Goal: Task Accomplishment & Management: Use online tool/utility

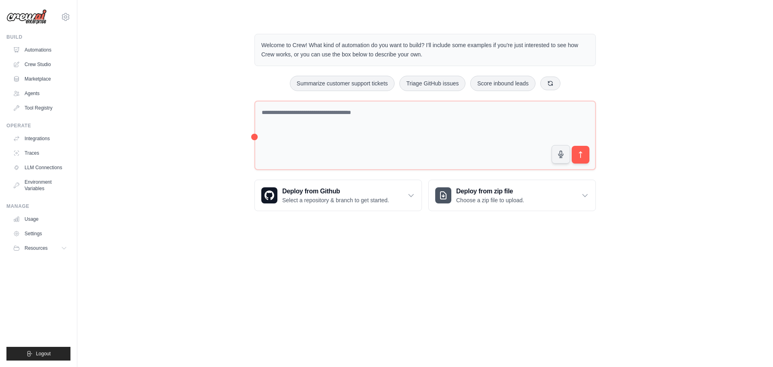
click at [347, 127] on textarea at bounding box center [424, 136] width 341 height 70
click at [152, 128] on div "Welcome to Crew! What kind of automation do you want to build? I'll include som…" at bounding box center [425, 122] width 670 height 203
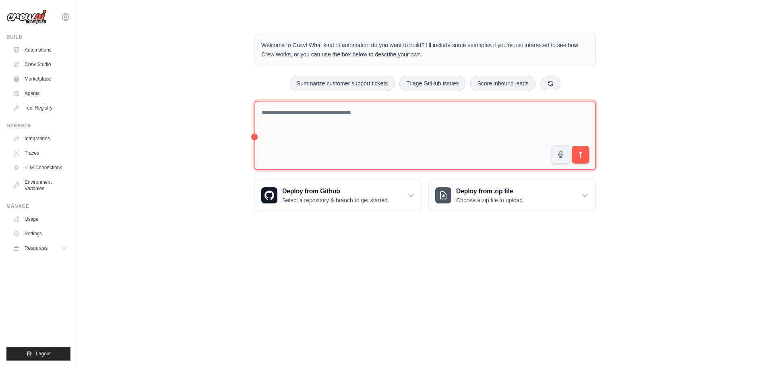
click at [313, 124] on textarea at bounding box center [424, 136] width 341 height 70
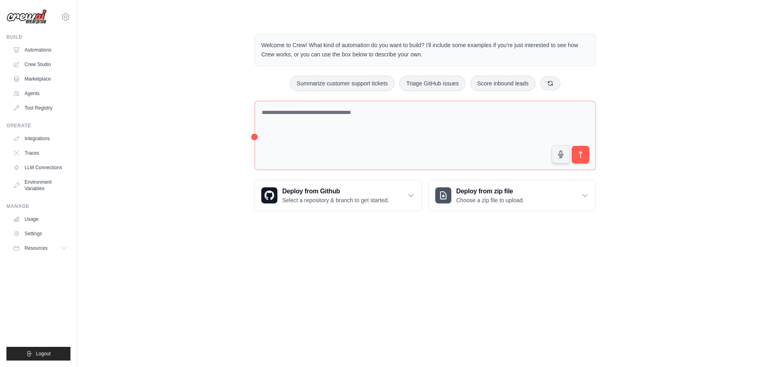
click at [195, 126] on div "Welcome to Crew! What kind of automation do you want to build? I'll include som…" at bounding box center [425, 122] width 670 height 203
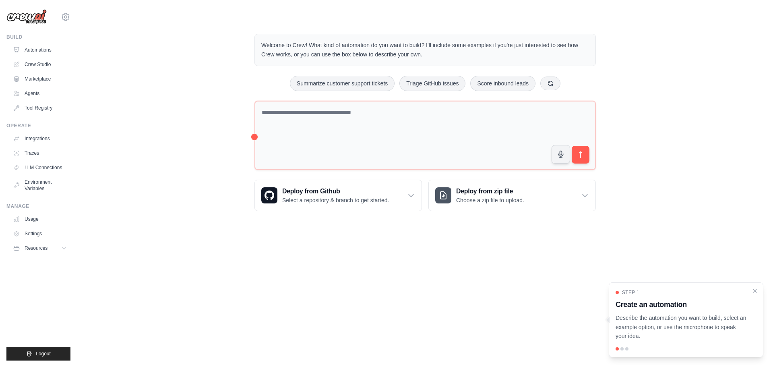
drag, startPoint x: 151, startPoint y: 107, endPoint x: 166, endPoint y: 108, distance: 15.7
click at [151, 107] on div "Welcome to Crew! What kind of automation do you want to build? I'll include som…" at bounding box center [425, 122] width 670 height 203
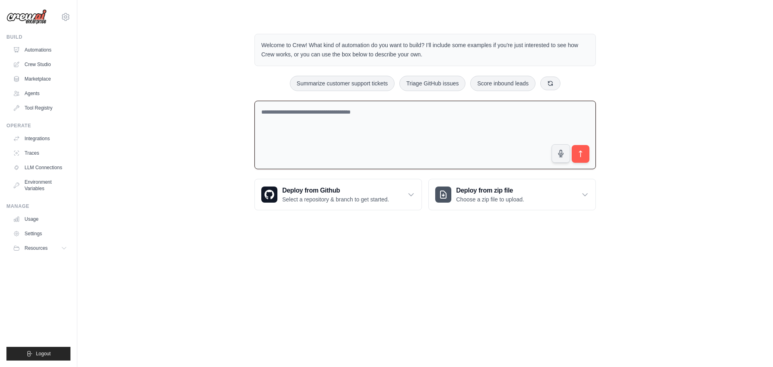
click at [330, 113] on textarea at bounding box center [424, 135] width 341 height 69
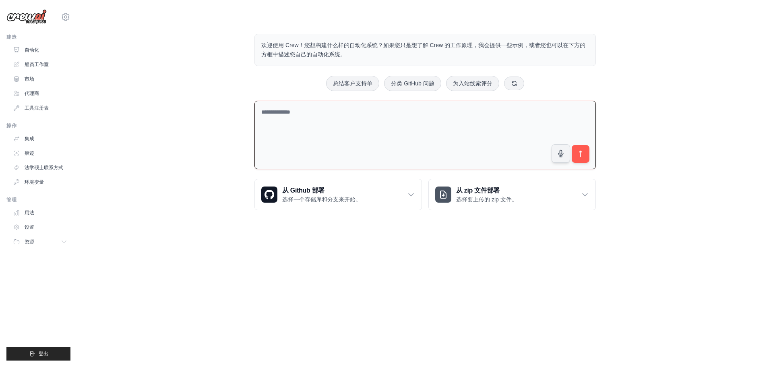
click at [215, 271] on body "leip19125@gmail.com 设置 建造 自动化 船员工作室" at bounding box center [386, 183] width 773 height 367
click at [305, 124] on textarea at bounding box center [424, 135] width 341 height 69
click at [191, 124] on div "欢迎使用 Crew！您想构建什么样的自动化系统？如果您只是想了解 Crew 的工作原理，我会提供一些示例，或者您也可以在下方的方框中描述您自己的自动化系统。 …" at bounding box center [425, 122] width 670 height 202
click at [37, 66] on font "船员工作室" at bounding box center [37, 65] width 24 height 6
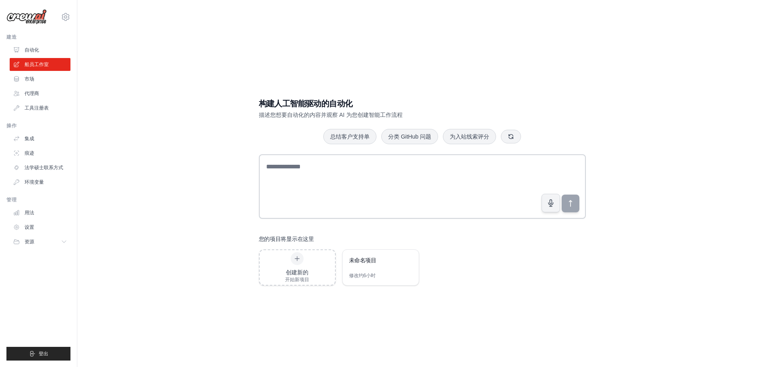
click at [176, 178] on div "构建人工智能驱动的自动化 描述您想要自动化的内容并观察 AI 为您创建智能工作流程 总结客户支持单 分类 GitHub 问题 为入站线索评分 您的项目将显示在…" at bounding box center [422, 191] width 664 height 367
click at [294, 274] on font "创建新的" at bounding box center [297, 272] width 23 height 6
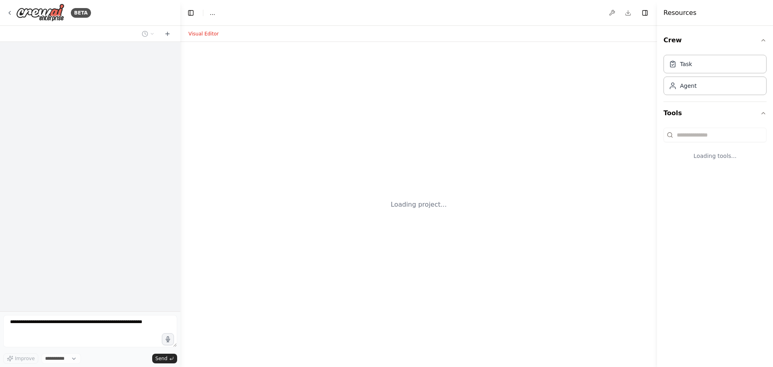
select select "****"
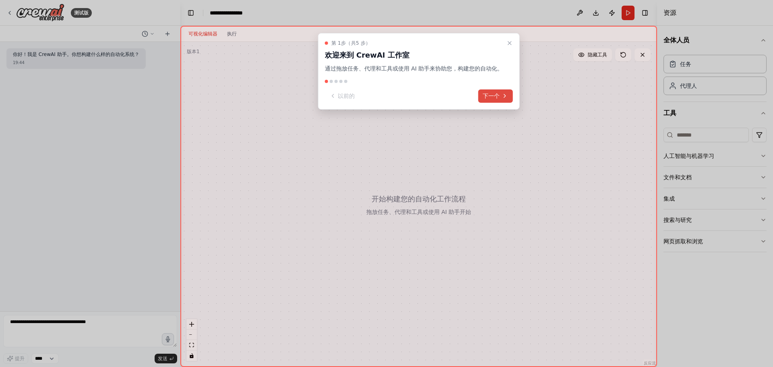
click at [494, 93] on font "下一个" at bounding box center [491, 96] width 17 height 6
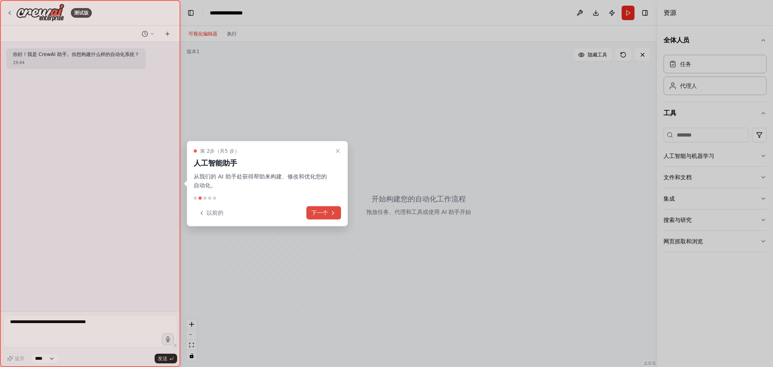
click at [333, 209] on button "下一个" at bounding box center [323, 212] width 35 height 13
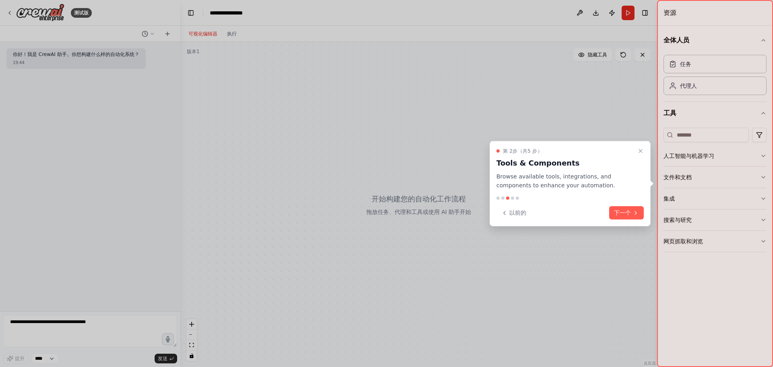
click at [283, 188] on div at bounding box center [386, 183] width 773 height 367
click at [625, 211] on font "下一个" at bounding box center [622, 212] width 17 height 6
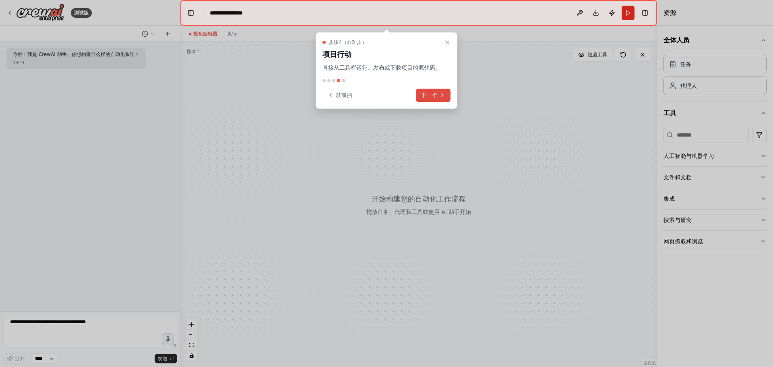
click at [435, 93] on font "下一个" at bounding box center [429, 95] width 17 height 6
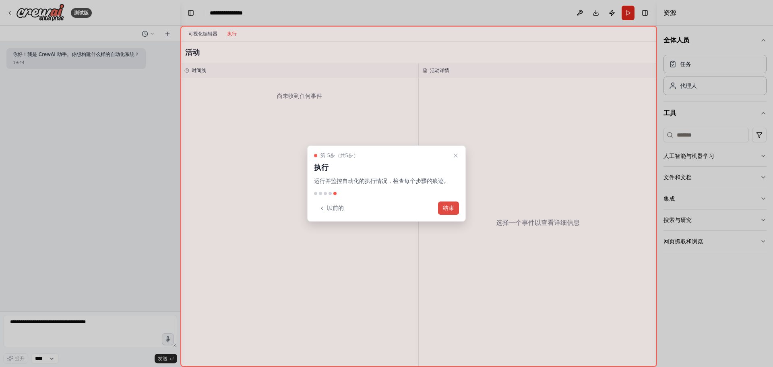
click at [451, 205] on font "结束" at bounding box center [448, 208] width 11 height 6
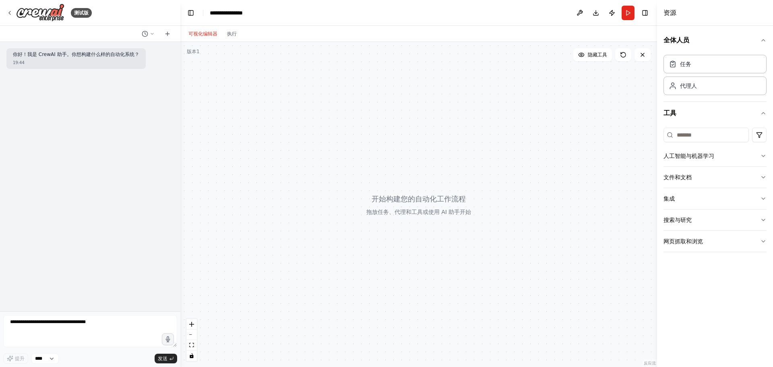
click at [497, 174] on div at bounding box center [418, 204] width 477 height 325
click at [706, 65] on div "任务" at bounding box center [714, 63] width 103 height 19
click at [685, 43] on font "全体人员" at bounding box center [676, 40] width 26 height 8
click at [710, 40] on button "全体人员" at bounding box center [714, 40] width 103 height 23
click at [762, 154] on icon "button" at bounding box center [763, 156] width 6 height 6
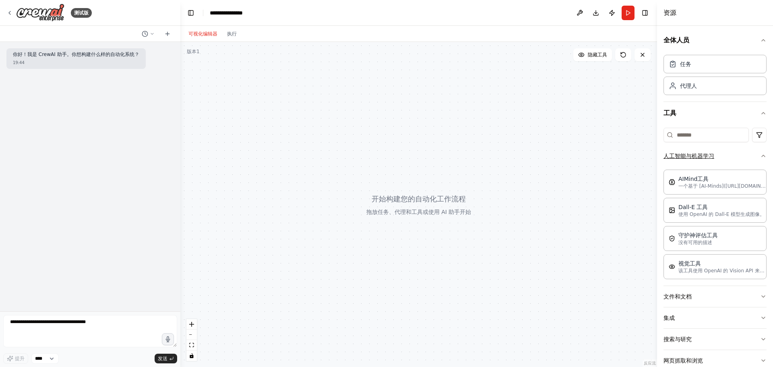
click at [760, 157] on icon "button" at bounding box center [763, 156] width 6 height 6
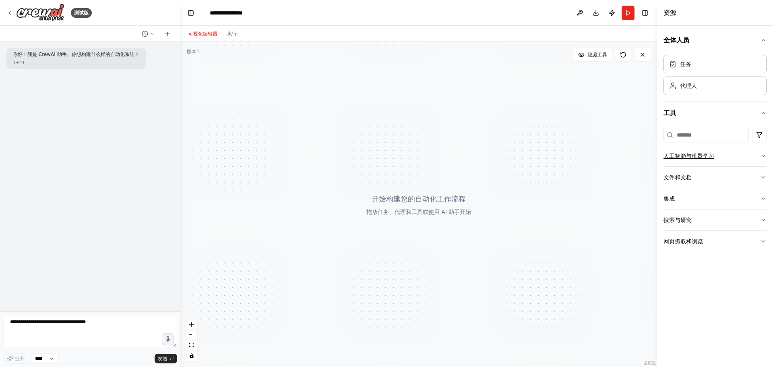
click at [755, 157] on button "人工智能与机器学习" at bounding box center [714, 155] width 103 height 21
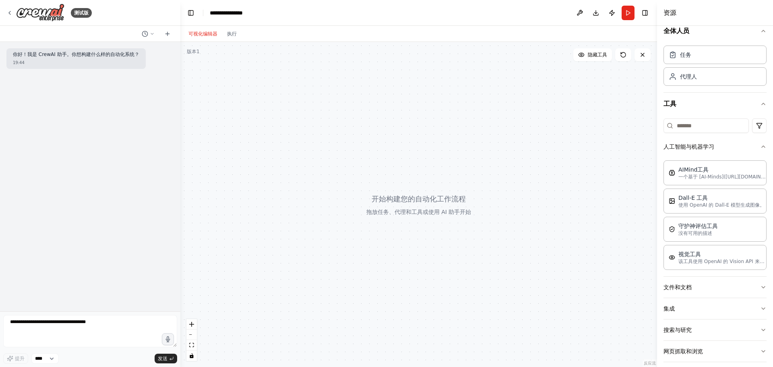
scroll to position [17, 0]
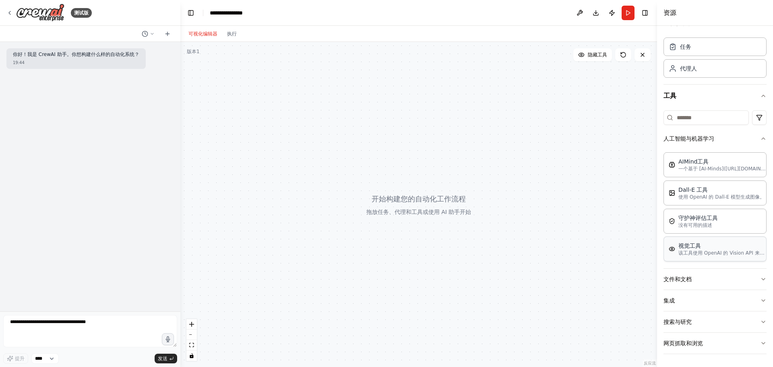
click at [671, 251] on img at bounding box center [672, 249] width 6 height 6
click at [675, 250] on img at bounding box center [672, 249] width 6 height 6
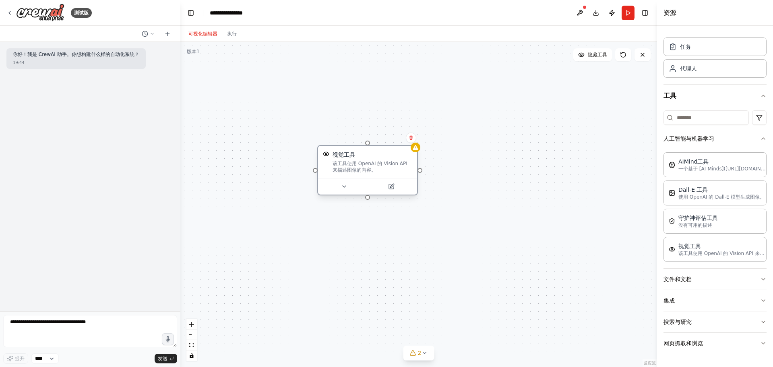
drag, startPoint x: 430, startPoint y: 223, endPoint x: 369, endPoint y: 160, distance: 88.0
click at [369, 160] on div "该工具使用 OpenAI 的 Vision API 来描述图像的内容。" at bounding box center [373, 166] width 80 height 13
click at [403, 130] on icon at bounding box center [403, 129] width 5 height 5
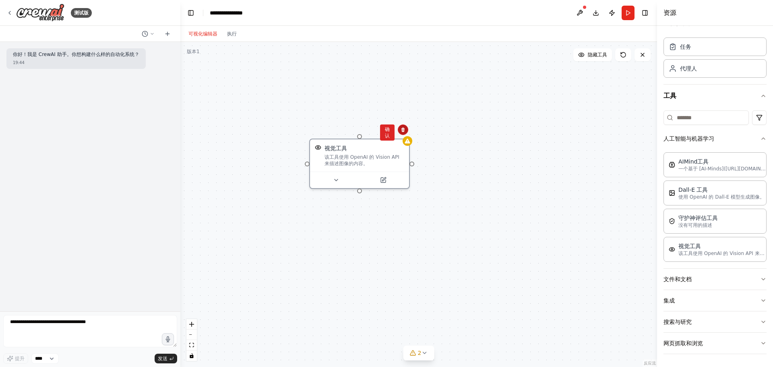
click at [402, 129] on icon at bounding box center [402, 130] width 3 height 4
click at [403, 129] on icon at bounding box center [402, 130] width 3 height 4
click at [387, 132] on button "确认" at bounding box center [387, 132] width 14 height 16
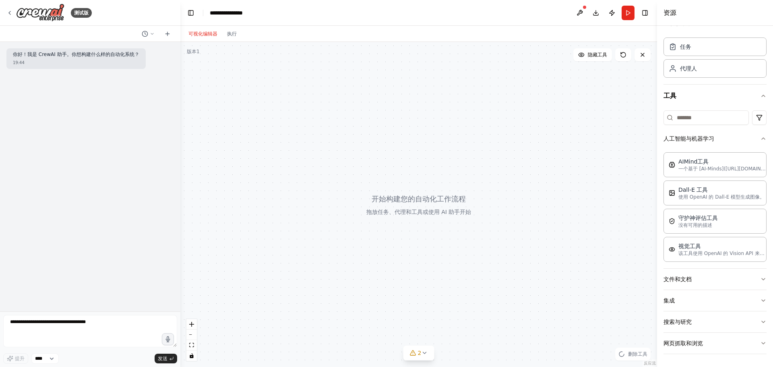
click at [501, 181] on div at bounding box center [418, 204] width 477 height 325
click at [760, 300] on icon "button" at bounding box center [763, 300] width 6 height 6
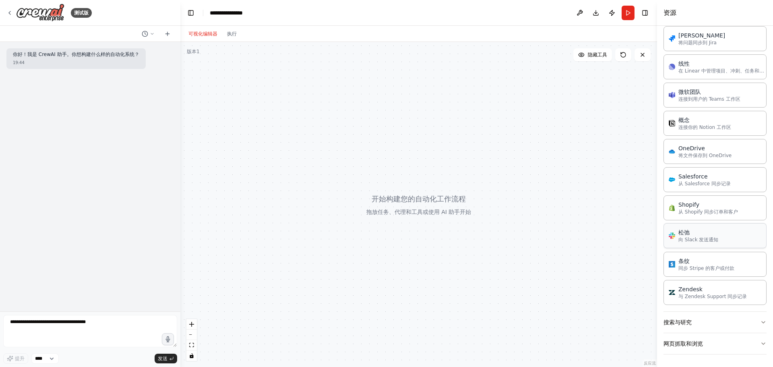
scroll to position [587, 0]
click at [762, 321] on icon "button" at bounding box center [763, 322] width 3 height 2
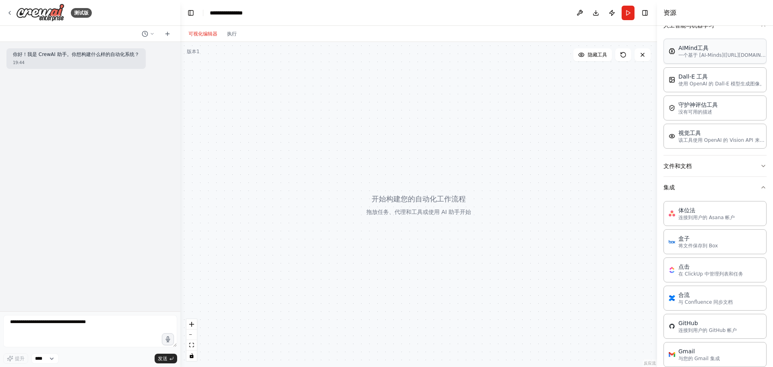
scroll to position [24, 0]
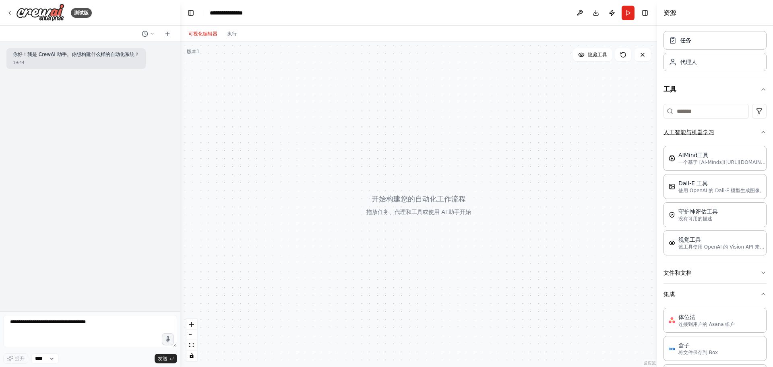
click at [760, 133] on icon "button" at bounding box center [763, 132] width 6 height 6
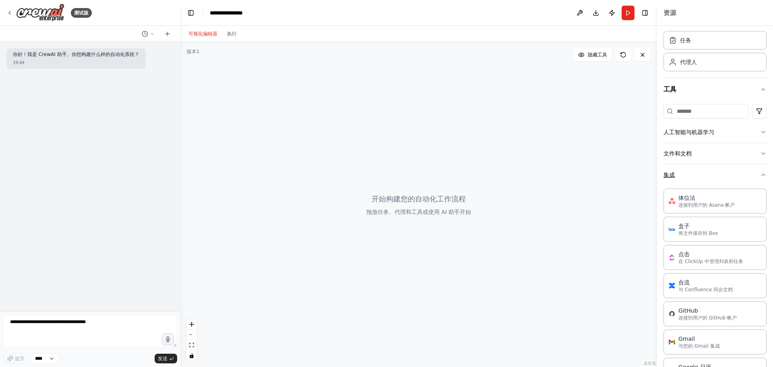
click at [760, 175] on icon "button" at bounding box center [763, 174] width 6 height 6
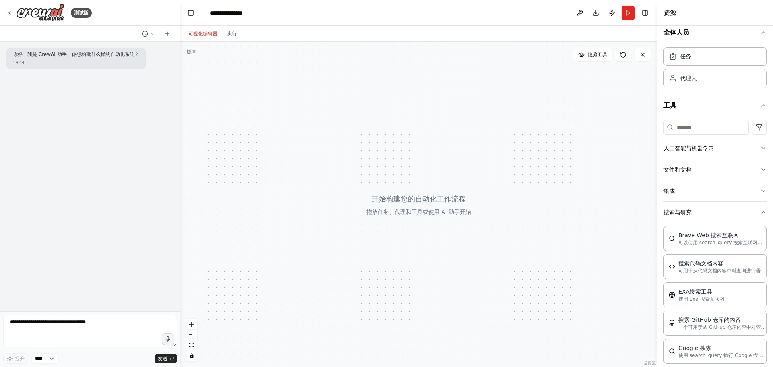
scroll to position [0, 0]
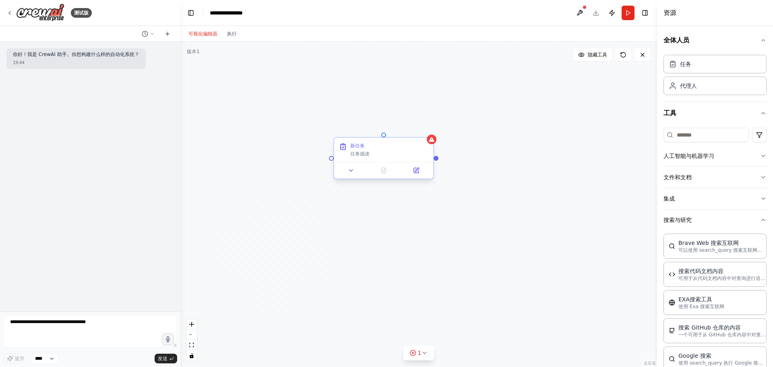
click at [355, 156] on font "任务描述" at bounding box center [359, 154] width 19 height 6
click at [345, 148] on icon at bounding box center [343, 146] width 5 height 5
click at [417, 169] on icon at bounding box center [417, 169] width 4 height 4
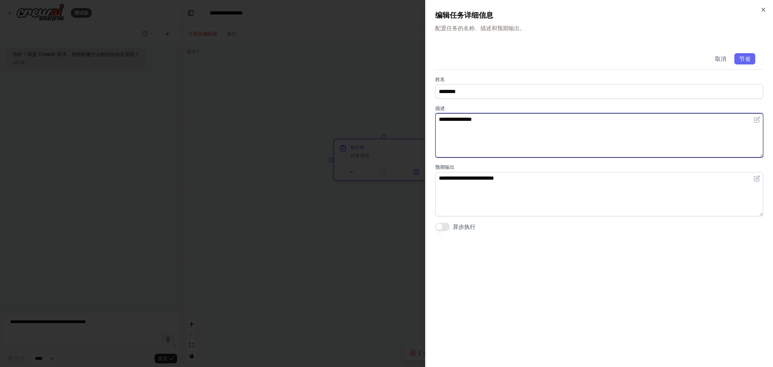
click at [506, 128] on textarea "**********" at bounding box center [599, 135] width 328 height 44
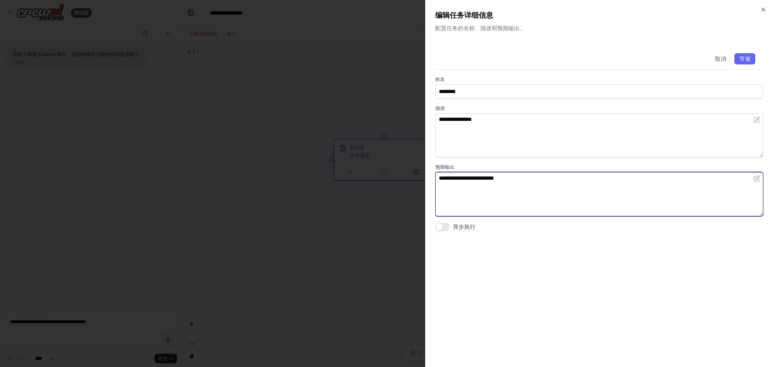
click at [504, 190] on textarea "**********" at bounding box center [599, 194] width 328 height 44
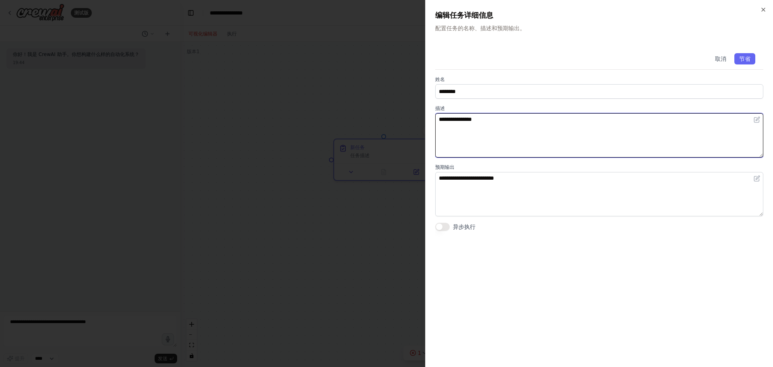
click at [533, 138] on textarea "**********" at bounding box center [599, 135] width 328 height 44
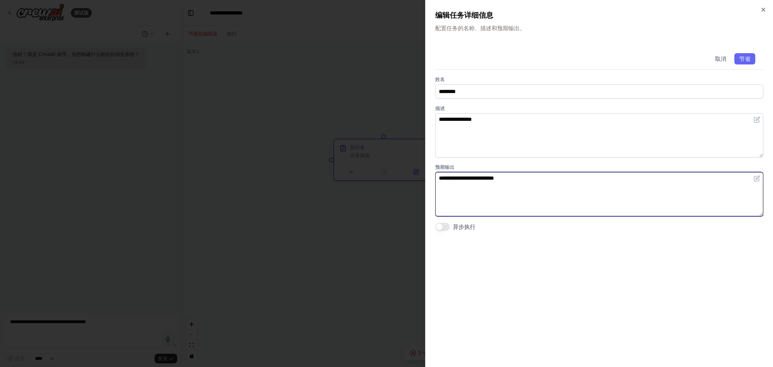
click at [529, 194] on textarea "**********" at bounding box center [599, 194] width 328 height 44
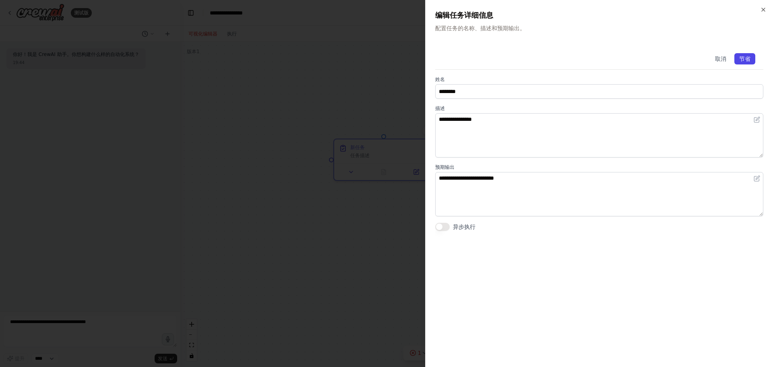
click at [744, 58] on font "节省" at bounding box center [744, 59] width 11 height 6
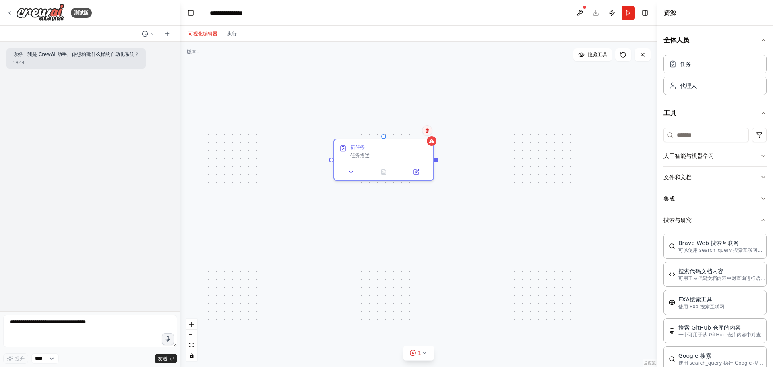
click at [428, 132] on icon at bounding box center [427, 130] width 3 height 4
click at [411, 134] on font "确认" at bounding box center [411, 133] width 5 height 12
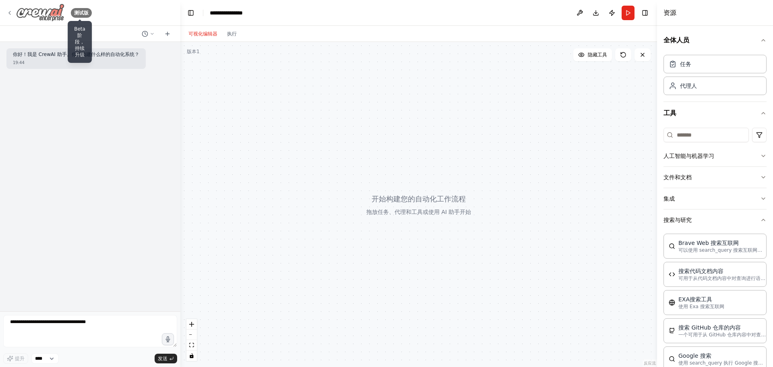
click at [79, 10] on font "测试版" at bounding box center [81, 13] width 14 height 6
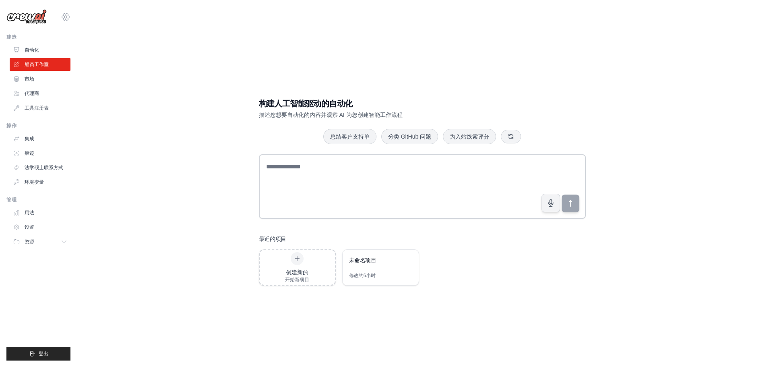
click at [65, 17] on icon at bounding box center [66, 17] width 10 height 10
click at [122, 122] on div "构建人工智能驱动的自动化 描述您想要自动化的内容并观察 AI 为您创建智能工作流程 总结客户支持单 分类 GitHub 问题 为入站线索评分 最近的项目 创建…" at bounding box center [422, 191] width 664 height 367
click at [120, 137] on div "构建人工智能驱动的自动化 描述您想要自动化的内容并观察 AI 为您创建智能工作流程 总结客户支持单 分类 GitHub 问题 为入站线索评分 最近的项目 创建…" at bounding box center [422, 191] width 664 height 367
click at [35, 91] on font "代理商" at bounding box center [32, 94] width 14 height 6
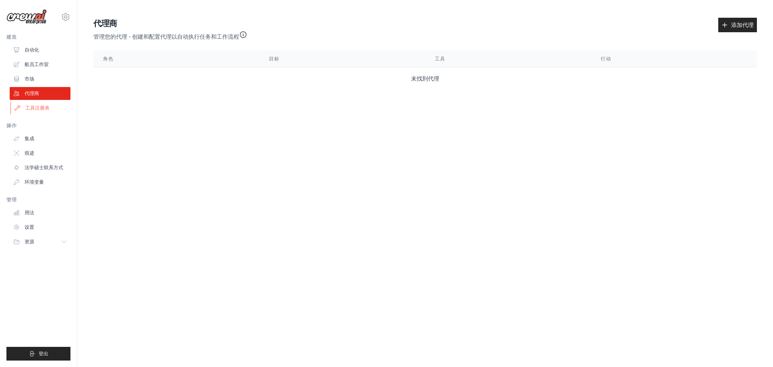
click at [33, 106] on font "工具注册表" at bounding box center [37, 108] width 24 height 6
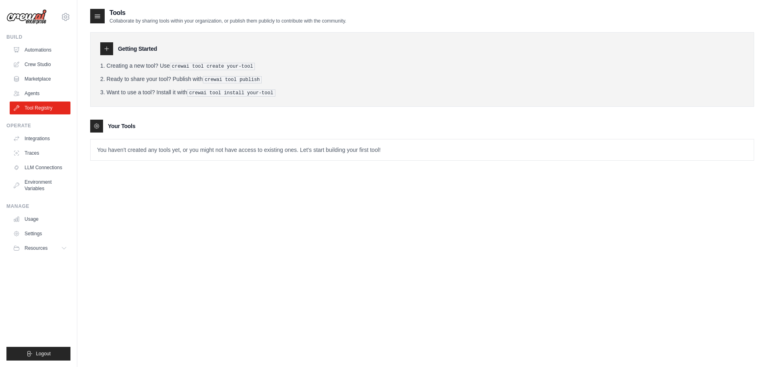
click at [106, 46] on icon at bounding box center [106, 48] width 6 height 6
click at [146, 49] on h3 "Getting Started" at bounding box center [137, 49] width 39 height 8
click at [65, 249] on icon at bounding box center [65, 248] width 4 height 2
click at [27, 19] on img at bounding box center [26, 16] width 40 height 15
click at [30, 50] on link "Automations" at bounding box center [40, 49] width 61 height 13
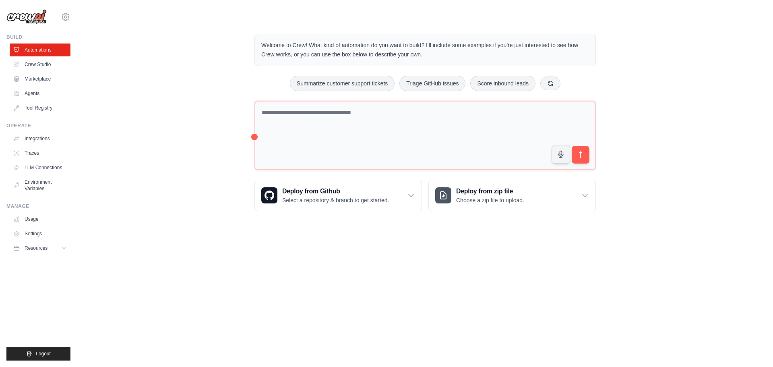
click at [165, 195] on div "Welcome to Crew! What kind of automation do you want to build? I'll include som…" at bounding box center [425, 122] width 670 height 203
click at [38, 64] on link "Crew Studio" at bounding box center [40, 64] width 61 height 13
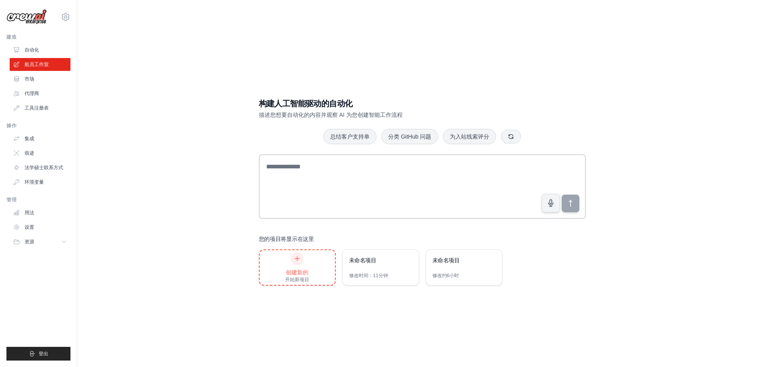
click at [309, 269] on div "创建新的" at bounding box center [297, 272] width 24 height 8
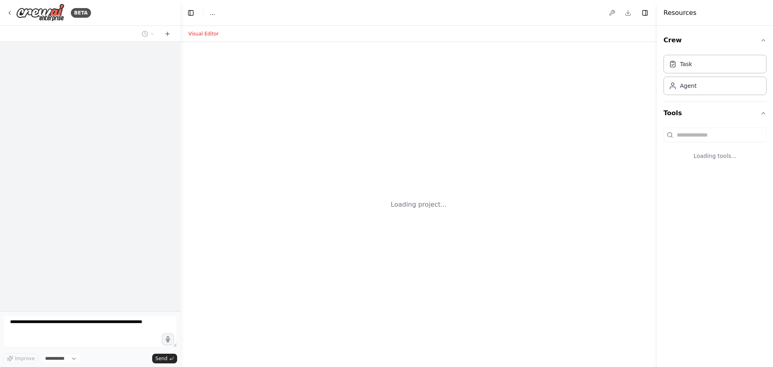
select select "****"
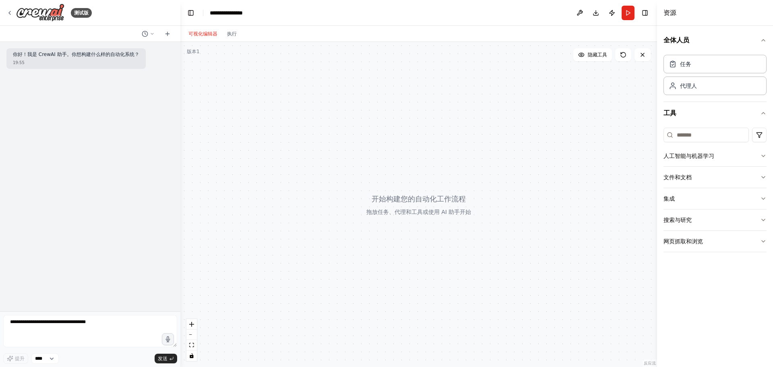
click at [339, 140] on div at bounding box center [418, 204] width 477 height 325
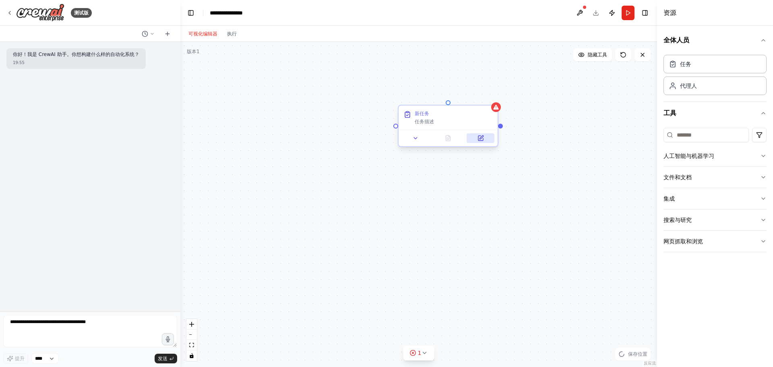
click at [481, 140] on icon at bounding box center [480, 138] width 5 height 5
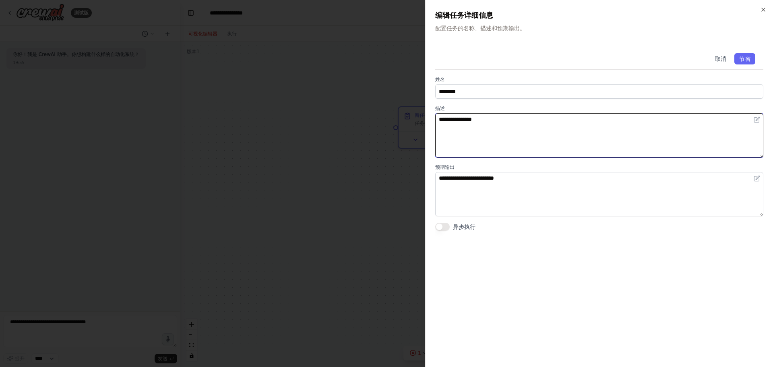
click at [497, 131] on textarea "**********" at bounding box center [599, 135] width 328 height 44
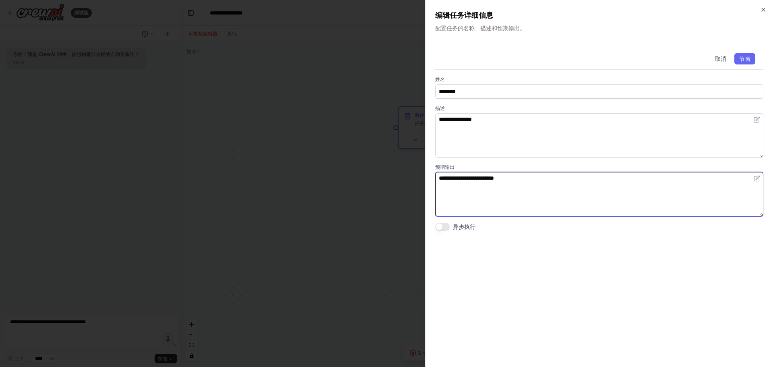
click at [479, 184] on textarea "**********" at bounding box center [599, 194] width 328 height 44
click at [531, 177] on textarea "**********" at bounding box center [599, 194] width 328 height 44
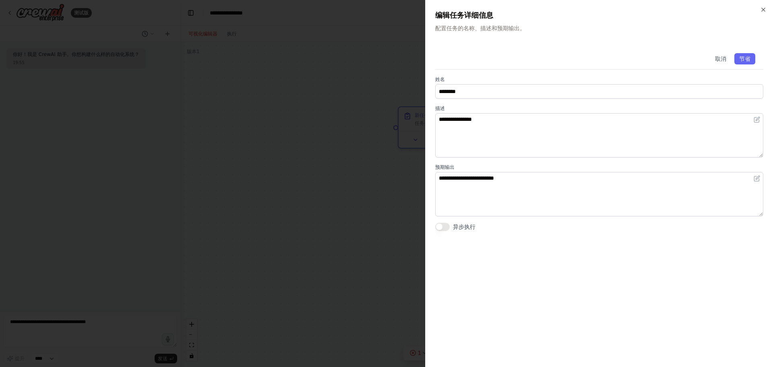
click at [328, 150] on div at bounding box center [386, 183] width 773 height 367
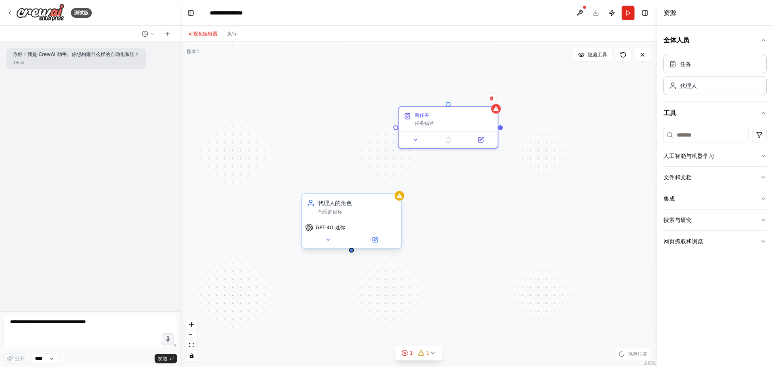
click at [335, 229] on font "GPT-4O-迷你" at bounding box center [330, 228] width 29 height 6
click at [375, 241] on icon at bounding box center [375, 239] width 5 height 5
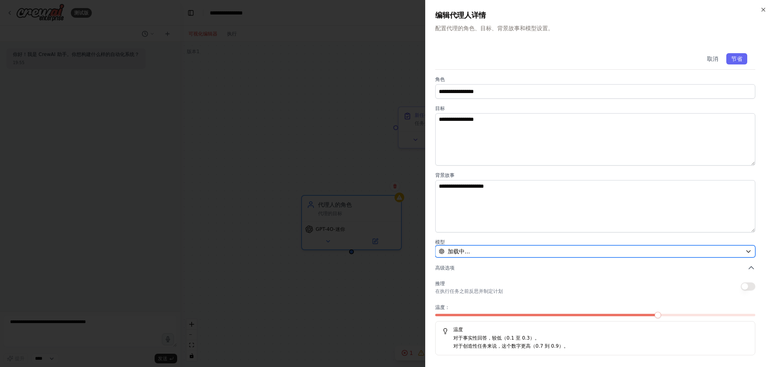
click at [520, 250] on div "加载中..." at bounding box center [590, 251] width 303 height 8
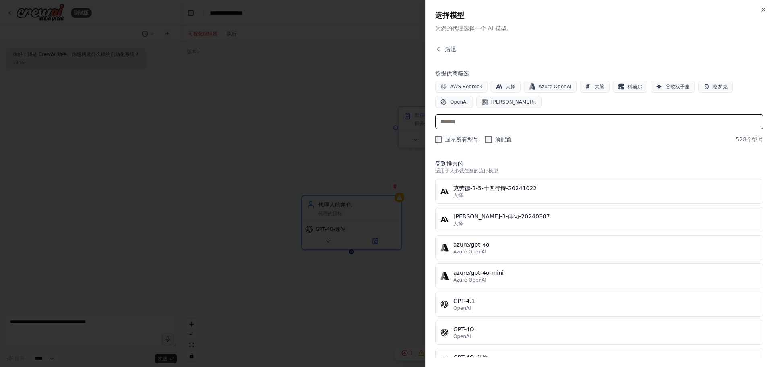
click at [482, 122] on input "text" at bounding box center [599, 121] width 328 height 14
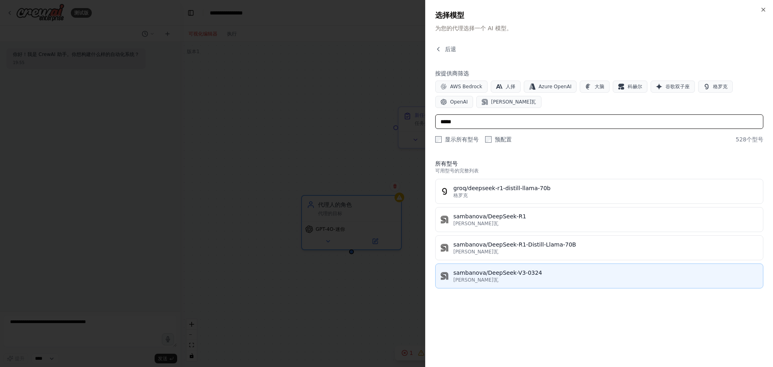
type input "*****"
click at [574, 269] on div "sambanova/DeepSeek-V3-0324" at bounding box center [605, 273] width 305 height 8
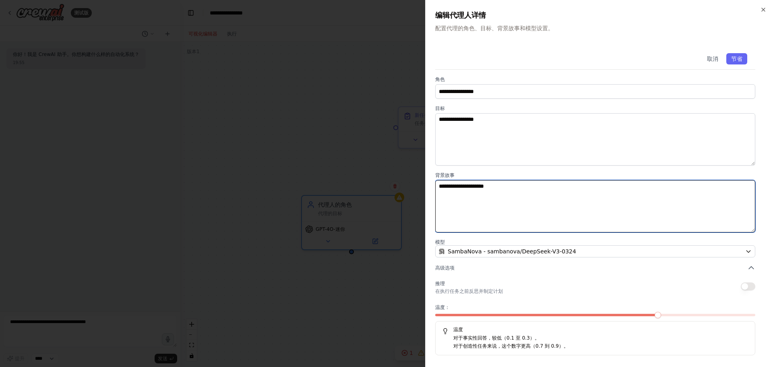
click at [585, 196] on textarea "**********" at bounding box center [595, 206] width 320 height 52
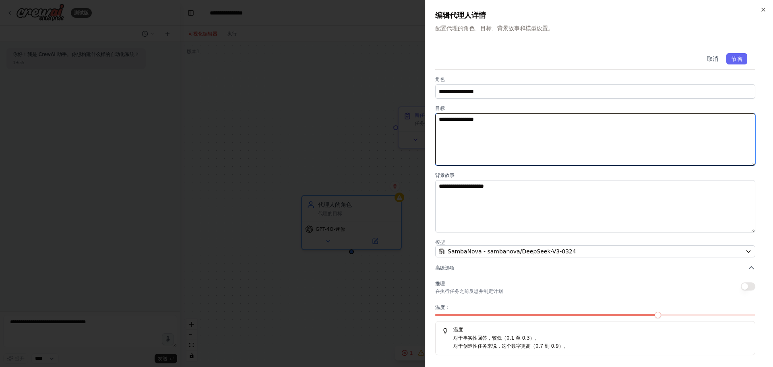
click at [483, 137] on textarea "**********" at bounding box center [595, 139] width 320 height 52
click at [551, 127] on textarea "**********" at bounding box center [595, 139] width 320 height 52
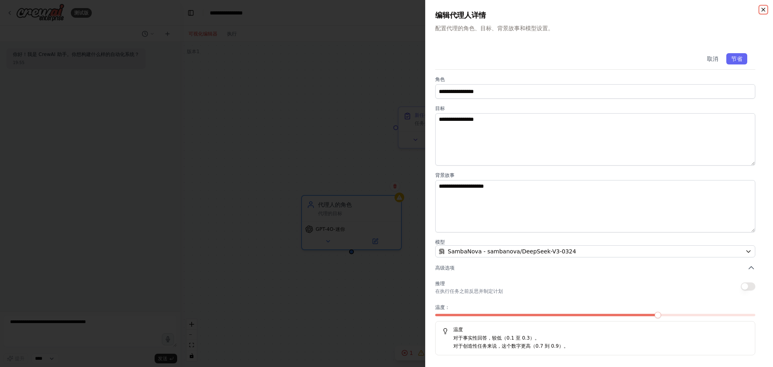
click at [764, 11] on icon "button" at bounding box center [763, 9] width 6 height 6
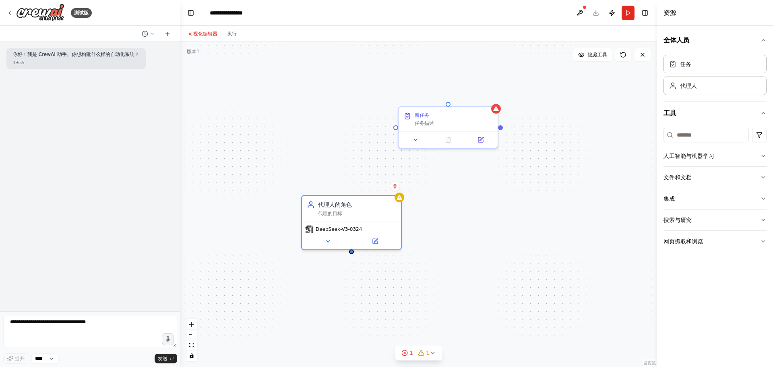
click at [763, 112] on icon "button" at bounding box center [763, 113] width 6 height 6
click at [762, 155] on icon "button" at bounding box center [763, 156] width 3 height 2
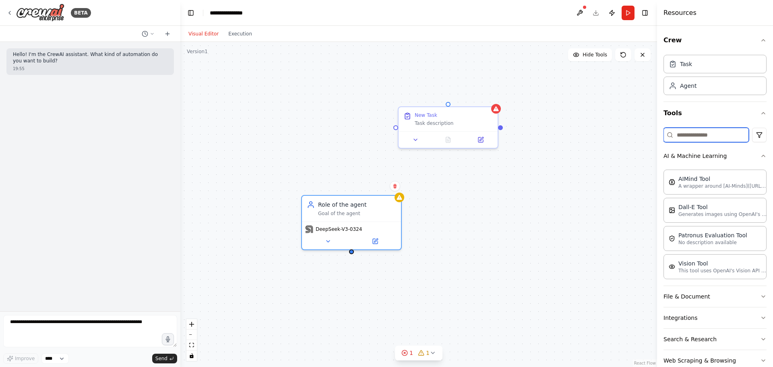
click at [701, 133] on input at bounding box center [705, 135] width 85 height 14
click at [698, 135] on input at bounding box center [705, 135] width 85 height 14
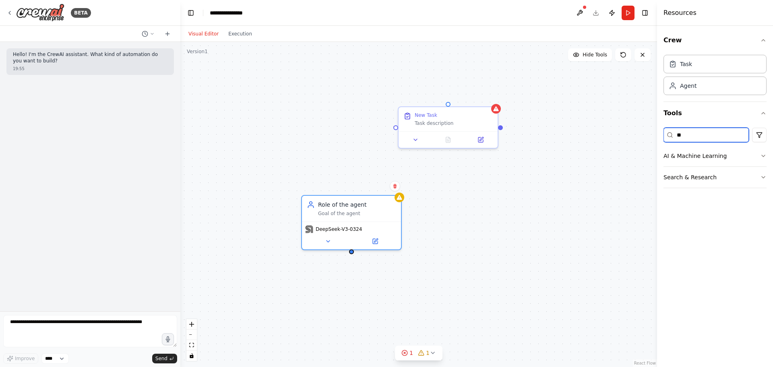
type input "*"
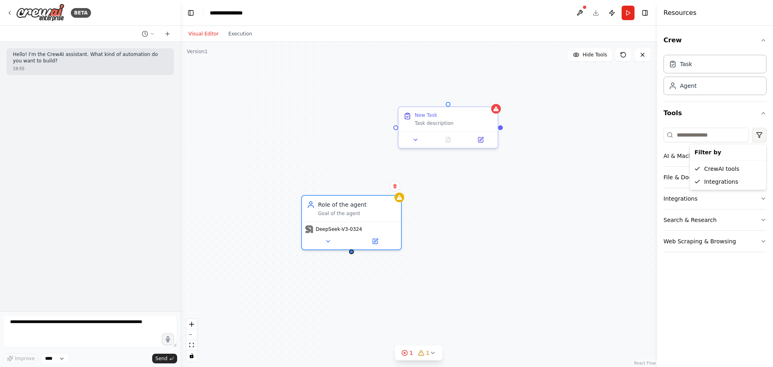
click at [758, 135] on html "**********" at bounding box center [386, 183] width 773 height 367
click at [716, 291] on html "**********" at bounding box center [386, 183] width 773 height 367
click at [761, 219] on icon "button" at bounding box center [763, 220] width 6 height 6
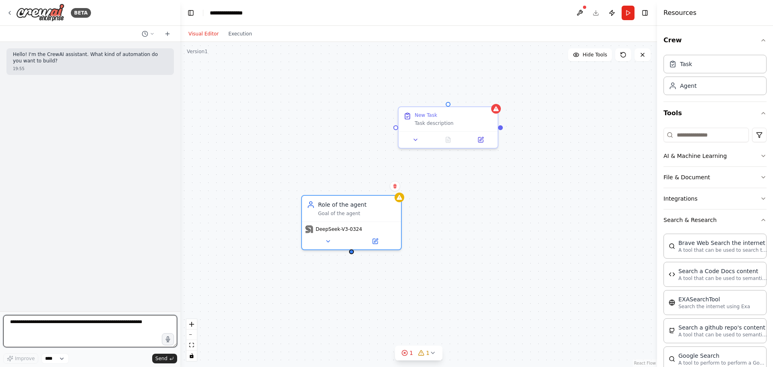
click at [17, 326] on textarea at bounding box center [90, 331] width 174 height 32
type textarea "*"
type textarea "****"
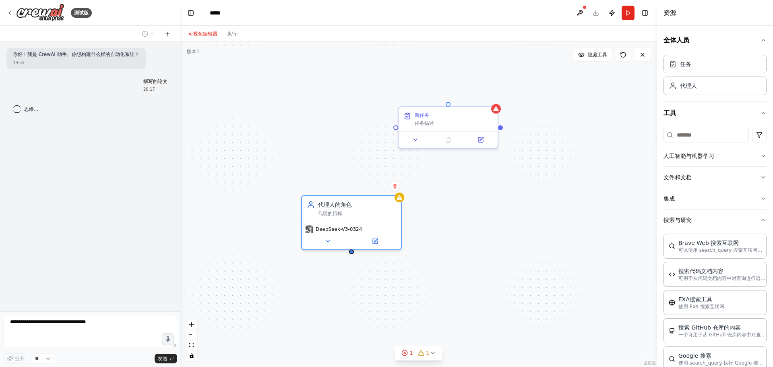
click at [380, 5] on header "切换左侧边栏 工作室 ***** 下载 发布 跑步 切换右侧边栏" at bounding box center [418, 13] width 477 height 26
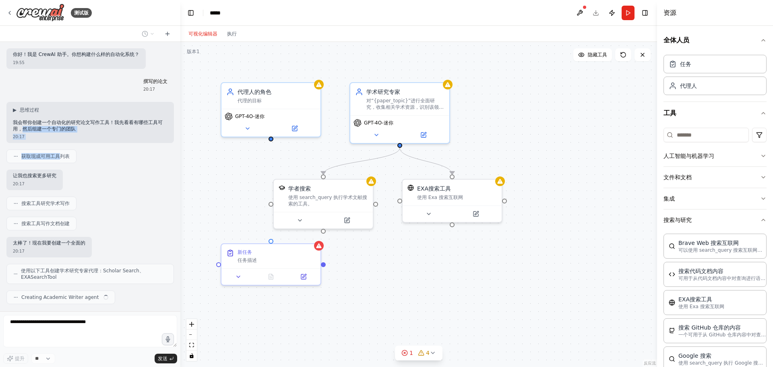
scroll to position [20, 0]
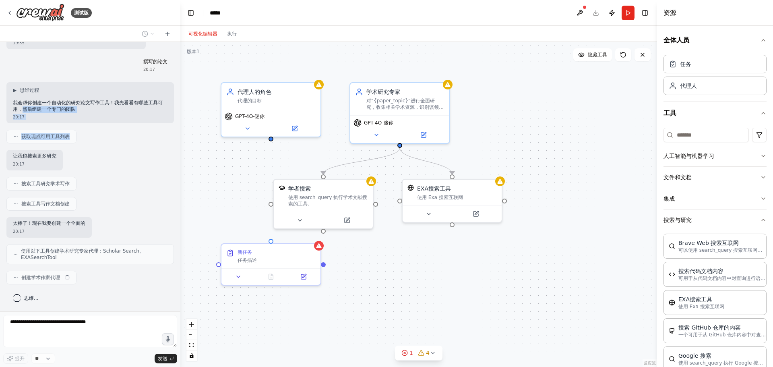
drag, startPoint x: 22, startPoint y: 129, endPoint x: 79, endPoint y: 129, distance: 57.2
click at [78, 129] on div "你好！我是 CrewAI 助手。你想构建什么样的自动化系统？ 19:55 撰写的论文 20:17 ▶ 思维过程 我会帮你创建一个自动化的研究论文写作工具！我先…" at bounding box center [90, 176] width 180 height 269
click at [123, 131] on div "获取现成可用工具列表" at bounding box center [89, 137] width 167 height 14
click at [33, 136] on font "获取现成可用工具列表" at bounding box center [45, 137] width 48 height 6
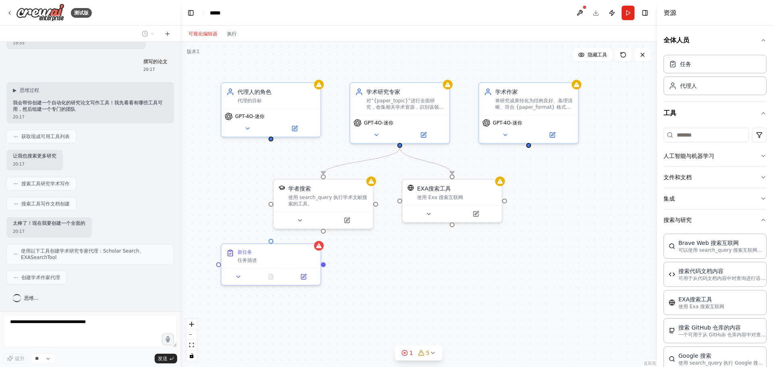
click at [107, 136] on div "获取现成可用工具列表" at bounding box center [89, 137] width 167 height 14
drag, startPoint x: 31, startPoint y: 155, endPoint x: 87, endPoint y: 157, distance: 55.6
click at [82, 155] on div "让我也搜索更多研究 20:17" at bounding box center [89, 160] width 167 height 21
click at [87, 157] on div "让我也搜索更多研究 20:17" at bounding box center [89, 160] width 167 height 21
click at [92, 171] on div "你好！我是 CrewAI 助手。你想构建什么样的自动化系统？ 19:55 撰写的论文 20:17 ▶ 思维过程 我会帮你创建一个自动化的研究论文写作工具！我先…" at bounding box center [90, 176] width 180 height 269
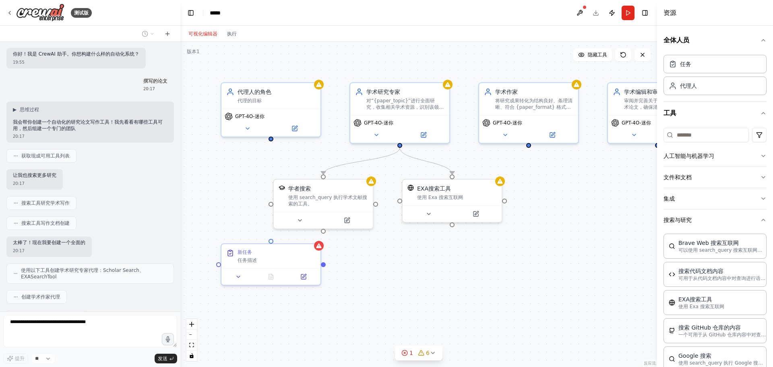
scroll to position [0, 0]
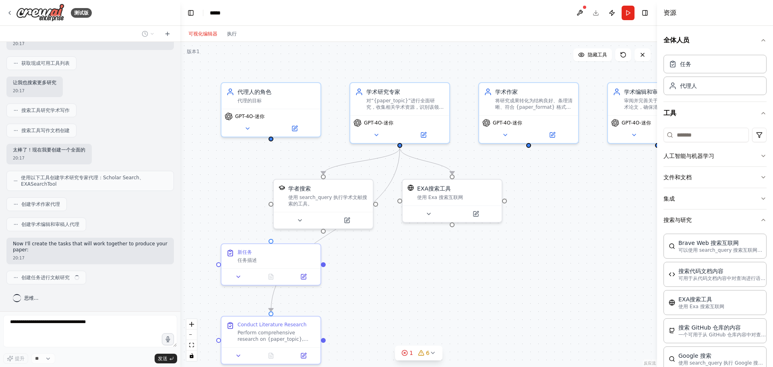
drag, startPoint x: 14, startPoint y: 175, endPoint x: 25, endPoint y: 176, distance: 10.5
click at [25, 176] on div "你好！我是 CrewAI 助手。你想构建什么样的自动化系统？ 19:55 撰写的论文 20:17 ▶ 思维过程 我会帮你创建一个自动化的研究论文写作工具！我先…" at bounding box center [90, 176] width 180 height 269
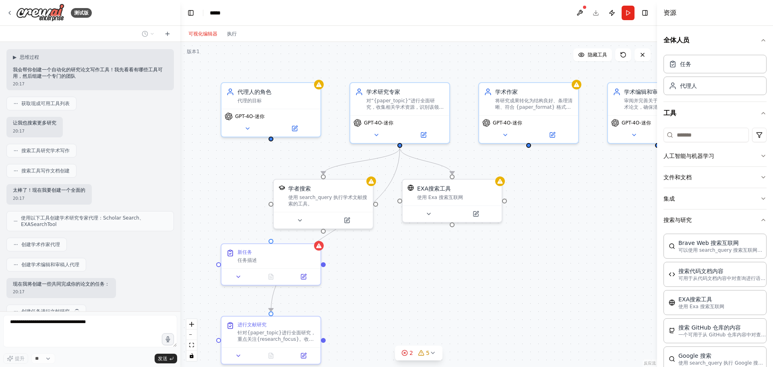
scroll to position [6, 0]
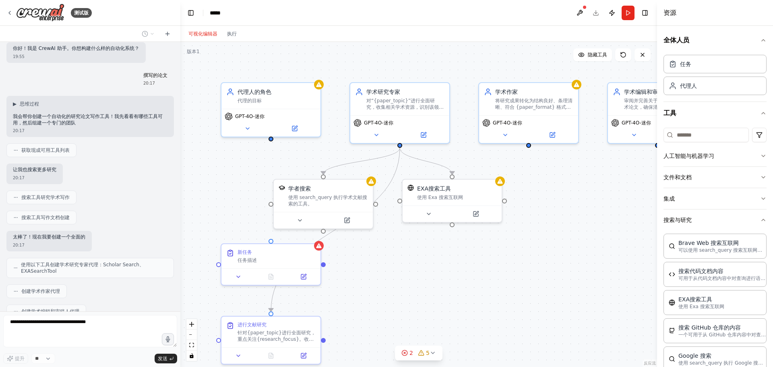
click at [27, 151] on font "获取现成可用工具列表" at bounding box center [45, 150] width 48 height 6
click at [119, 159] on div "你好！我是 CrewAI 助手。你想构建什么样的自动化系统？ 19:55 撰写的论文 20:17 ▶ 思维过程 我会帮你创建一个自动化的研究论文写作工具！我先…" at bounding box center [90, 176] width 180 height 269
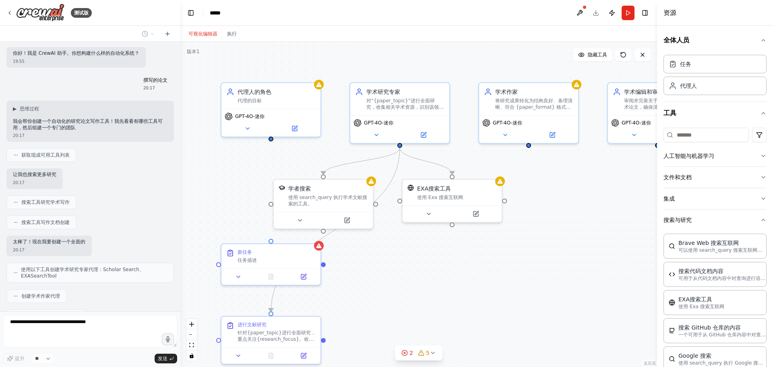
scroll to position [0, 0]
click at [114, 181] on div "让我也搜索更多研究 20:17" at bounding box center [89, 179] width 167 height 21
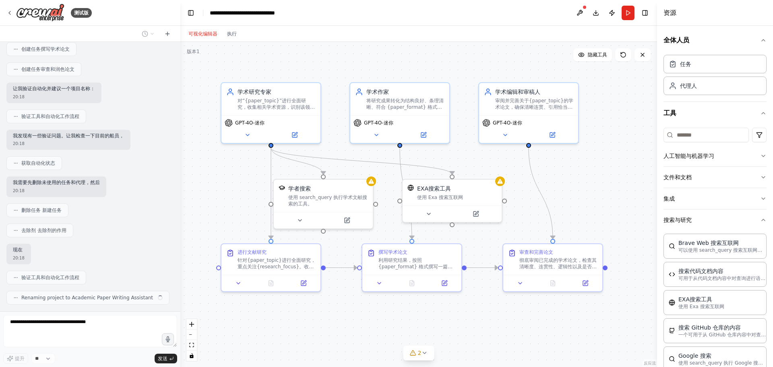
scroll to position [355, 0]
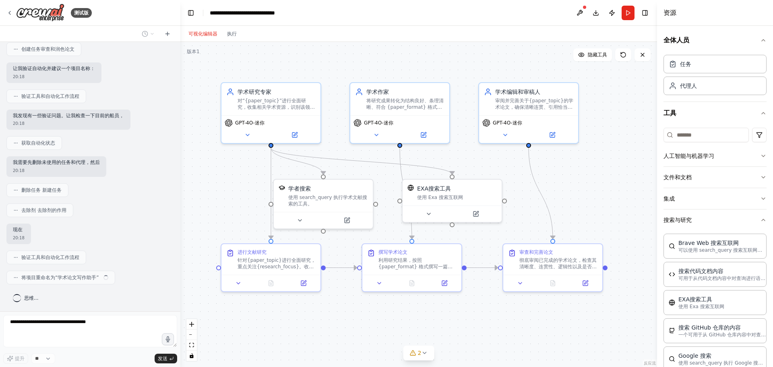
click at [581, 169] on div ".deletable-edge-delete-btn { width: 20px; height: 20px; border: 0px solid #ffff…" at bounding box center [418, 204] width 477 height 325
click at [578, 10] on button at bounding box center [579, 13] width 13 height 14
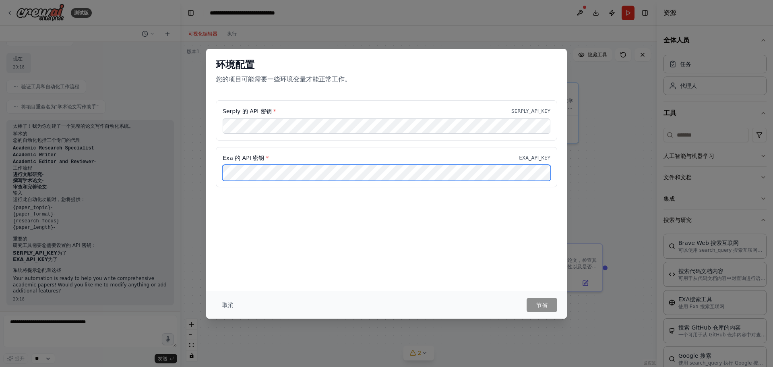
scroll to position [519, 0]
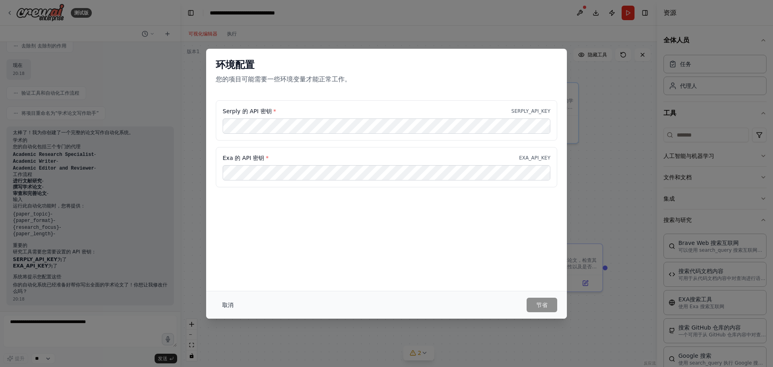
click at [230, 302] on font "取消" at bounding box center [227, 305] width 11 height 6
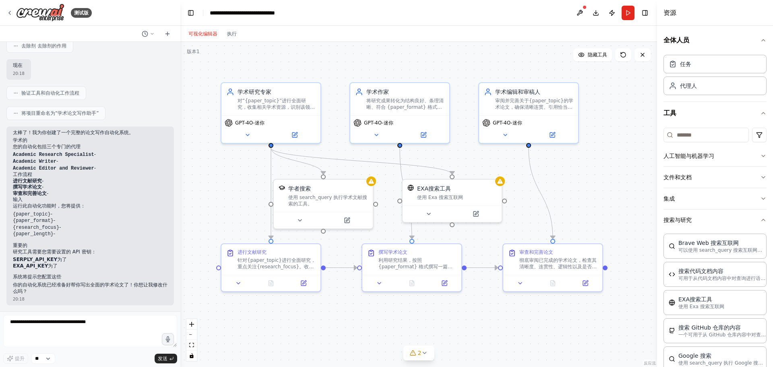
click at [400, 11] on header "**********" at bounding box center [418, 13] width 477 height 26
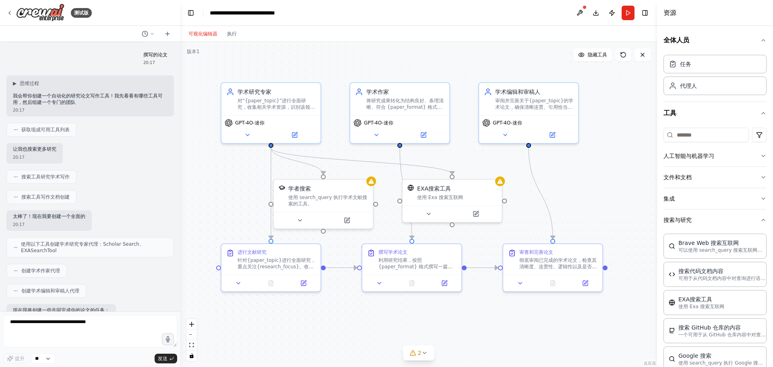
scroll to position [40, 0]
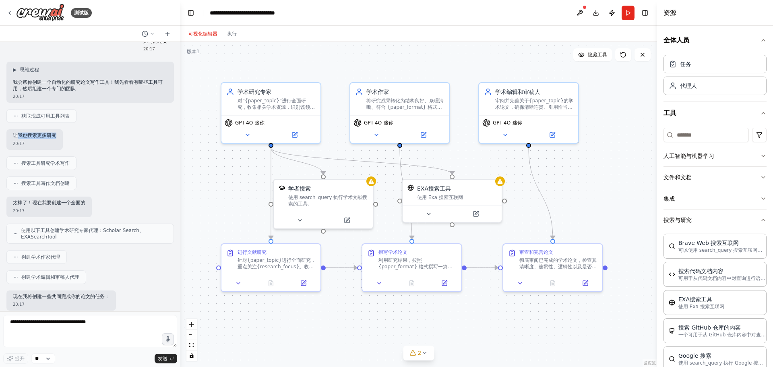
drag, startPoint x: 19, startPoint y: 136, endPoint x: 57, endPoint y: 138, distance: 37.5
click at [56, 136] on font "让我也搜索更多研究" at bounding box center [34, 135] width 43 height 6
drag, startPoint x: 22, startPoint y: 161, endPoint x: 83, endPoint y: 162, distance: 60.8
click at [46, 161] on font "搜索工具研究学术写作" at bounding box center [45, 163] width 48 height 6
click at [109, 162] on div "搜索工具研究学术写作" at bounding box center [89, 163] width 167 height 14
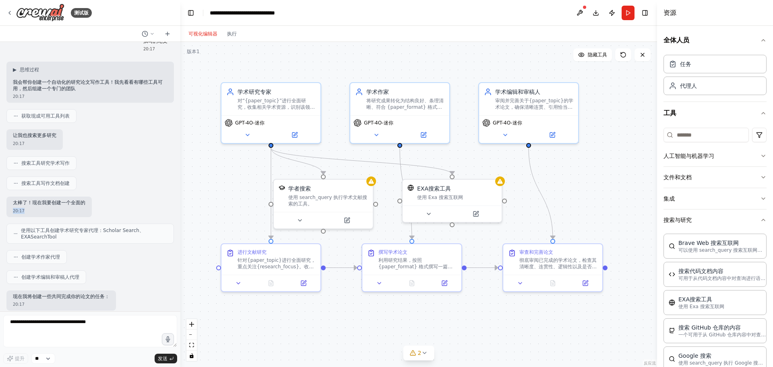
drag, startPoint x: 63, startPoint y: 206, endPoint x: 90, endPoint y: 203, distance: 27.2
click at [90, 203] on div "太棒了！现在我要创建一个全面的 20:17" at bounding box center [48, 206] width 85 height 21
click at [108, 206] on div "太棒了！现在我要创建一个全面的 20:17" at bounding box center [89, 206] width 167 height 21
drag, startPoint x: 24, startPoint y: 229, endPoint x: 51, endPoint y: 229, distance: 26.6
click at [51, 229] on font "使用以下工具创建学术研究专家代理：Scholar Search、EXASearchTool" at bounding box center [82, 233] width 123 height 12
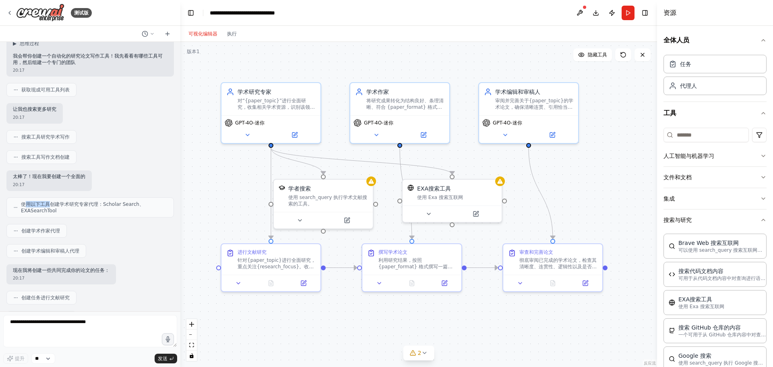
scroll to position [81, 0]
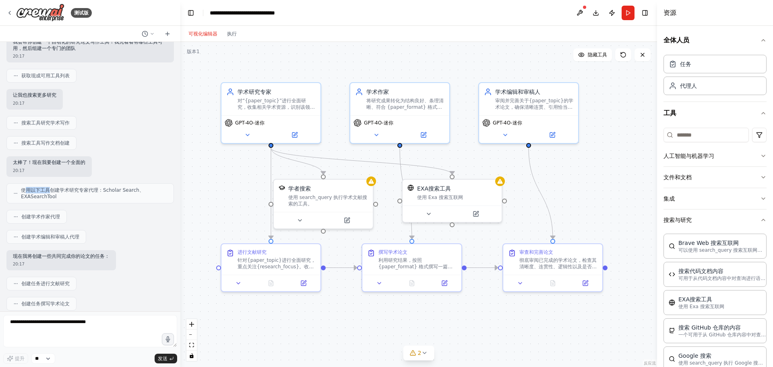
click at [26, 192] on font "使用以下工具创建学术研究专家代理：Scholar Search、EXASearchTool" at bounding box center [82, 193] width 123 height 12
drag, startPoint x: 21, startPoint y: 189, endPoint x: 106, endPoint y: 194, distance: 85.9
click at [106, 194] on span "使用以下工具创建学术研究专家代理：Scholar Search、EXASearchTool" at bounding box center [94, 193] width 146 height 13
click at [109, 204] on div "你好！我是 CrewAI 助手。你想构建什么样的自动化系统？ 19:55 撰写的论文 20:17 ▶ 思维过程 我会帮你创建一个自动化的研究论文写作工具！我先…" at bounding box center [90, 176] width 180 height 269
drag, startPoint x: 23, startPoint y: 216, endPoint x: 70, endPoint y: 216, distance: 47.5
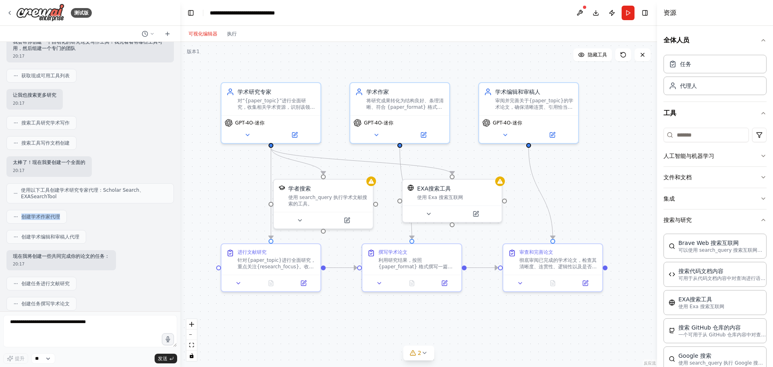
click at [70, 216] on div "创建学术作家代理" at bounding box center [89, 217] width 167 height 14
click at [92, 216] on div "创建学术作家代理" at bounding box center [89, 217] width 167 height 14
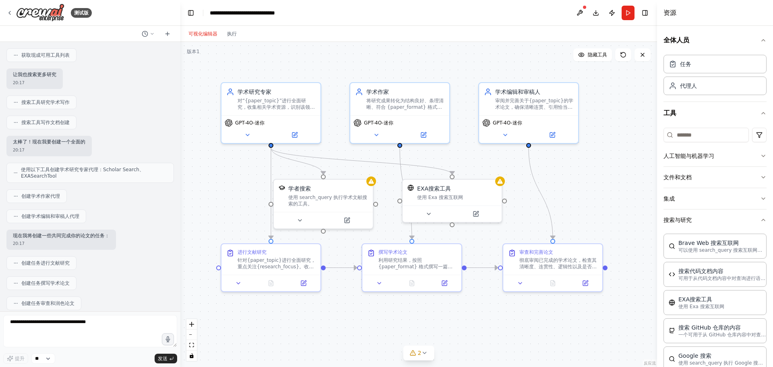
scroll to position [121, 0]
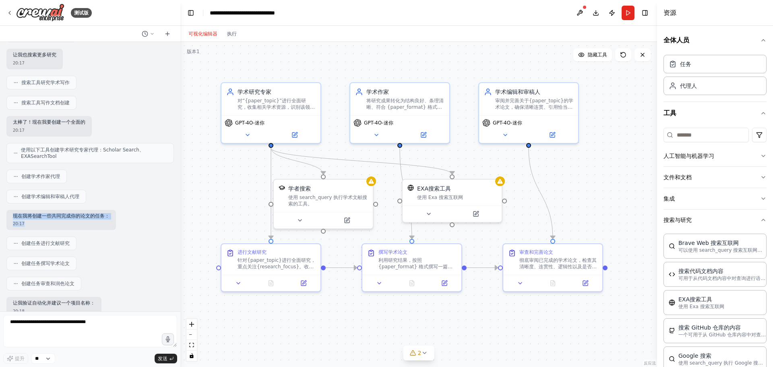
drag, startPoint x: 12, startPoint y: 215, endPoint x: 58, endPoint y: 222, distance: 46.0
click at [58, 222] on div "现在我将创建一些共同完成你的论文的任务： 20:17" at bounding box center [60, 220] width 109 height 21
click at [58, 222] on div "20:17" at bounding box center [61, 224] width 97 height 6
click at [98, 236] on div "你好！我是 CrewAI 助手。你想构建什么样的自动化系统？ 19:55 撰写的论文 20:17 ▶ 思维过程 我会帮你创建一个自动化的研究论文写作工具！我先…" at bounding box center [90, 176] width 180 height 269
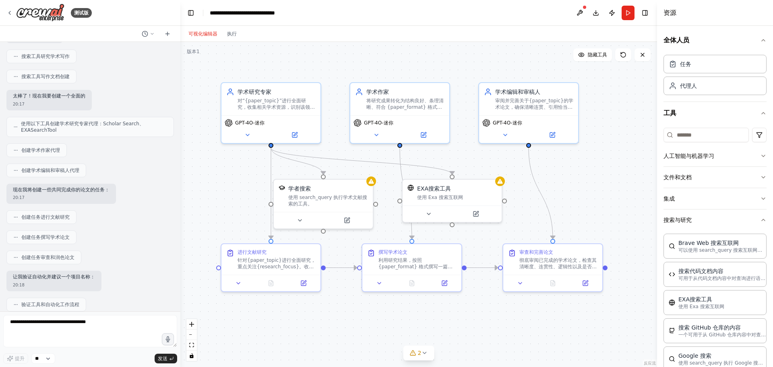
scroll to position [161, 0]
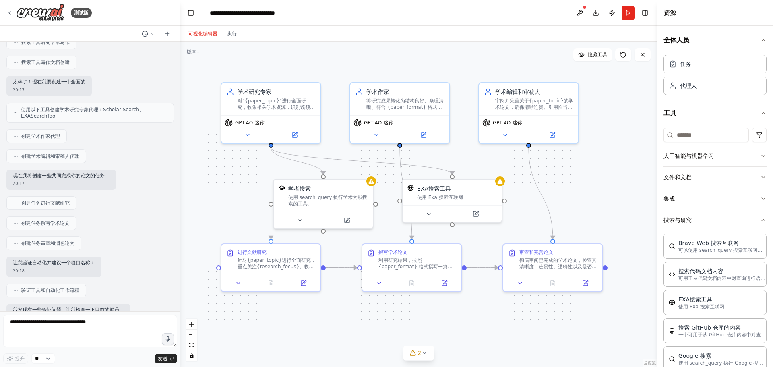
click at [99, 219] on div "创建任务撰写学术论文" at bounding box center [89, 223] width 167 height 14
drag, startPoint x: 19, startPoint y: 201, endPoint x: 83, endPoint y: 202, distance: 63.6
click at [83, 202] on div "创建任务进行文献研究" at bounding box center [89, 203] width 167 height 14
drag, startPoint x: 33, startPoint y: 223, endPoint x: 80, endPoint y: 223, distance: 46.7
click at [78, 223] on div "创建任务撰写学术论文" at bounding box center [89, 223] width 167 height 14
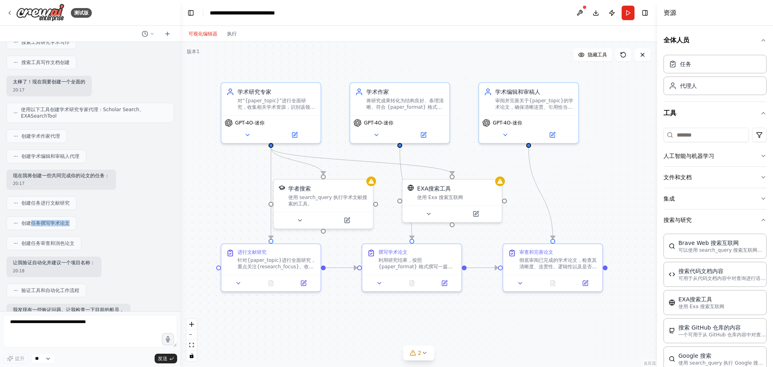
click at [82, 223] on div "创建任务撰写学术论文" at bounding box center [89, 223] width 167 height 14
drag, startPoint x: 329, startPoint y: 188, endPoint x: 349, endPoint y: 195, distance: 21.5
click at [349, 195] on div "学者搜索" at bounding box center [348, 195] width 80 height 8
click at [282, 103] on font "对“{paper_topic}”进行全面研究，收集相关学术资源，识别该领域的关键概念、理论和最新发展。整合研究成果，为学术写作奠定坚实的基础。" at bounding box center [276, 111] width 77 height 31
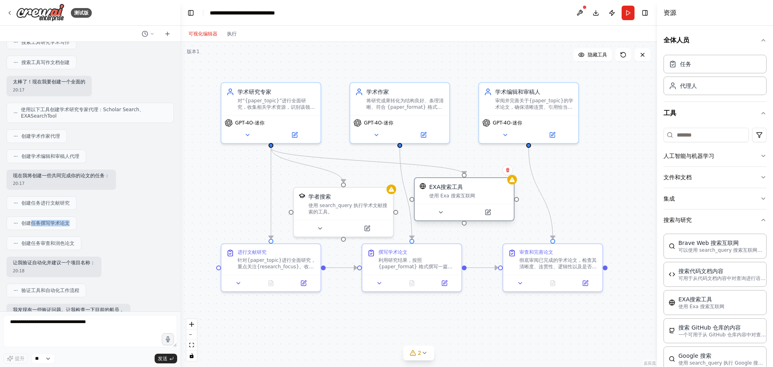
drag, startPoint x: 465, startPoint y: 199, endPoint x: 486, endPoint y: 199, distance: 21.3
click at [486, 199] on div "EXA搜索工具 使用 Exa 搜索互联网" at bounding box center [464, 191] width 99 height 26
click at [277, 117] on div "GPT-4O-迷你" at bounding box center [271, 121] width 93 height 8
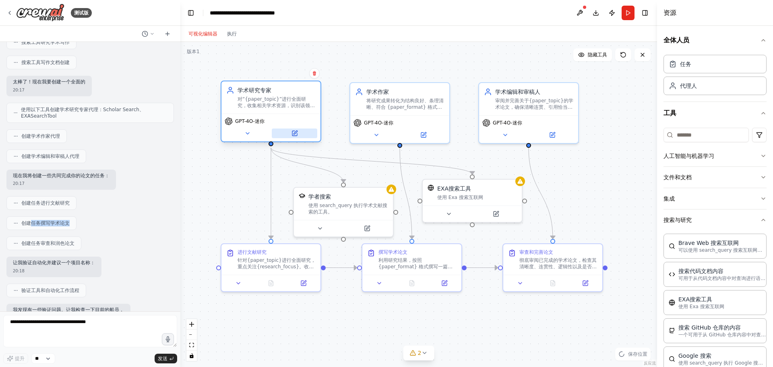
click at [297, 135] on icon at bounding box center [294, 133] width 5 height 5
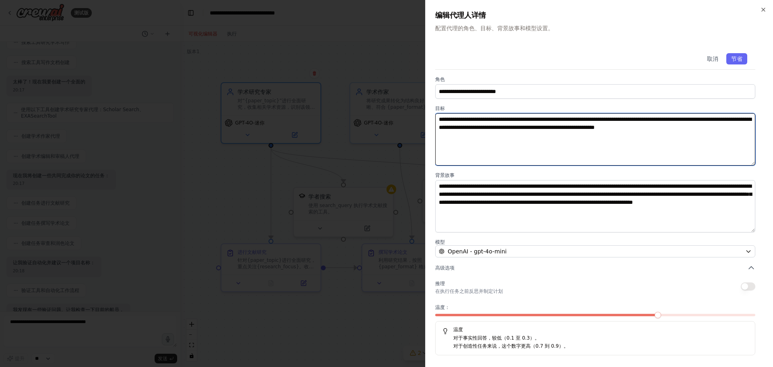
click at [512, 144] on textarea "**********" at bounding box center [595, 139] width 320 height 52
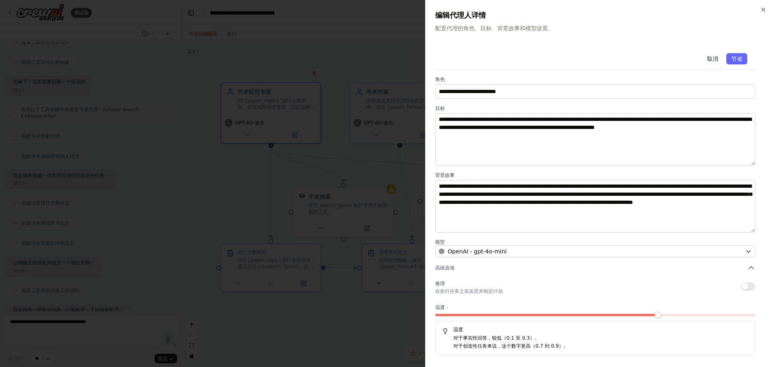
click at [706, 57] on button "取消" at bounding box center [712, 58] width 21 height 11
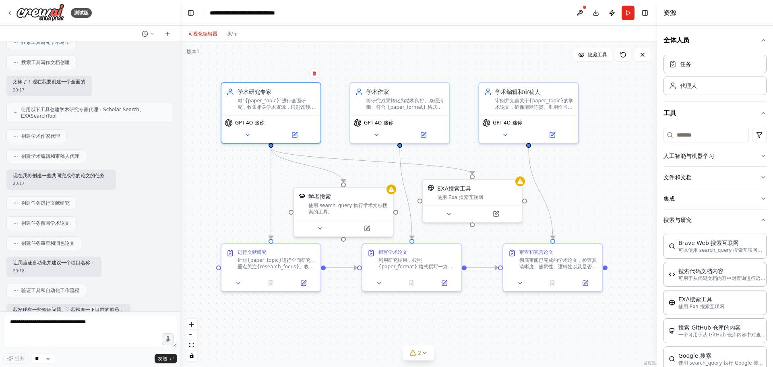
click at [225, 201] on div ".deletable-edge-delete-btn { width: 20px; height: 20px; border: 0px solid #ffff…" at bounding box center [418, 204] width 477 height 325
click at [239, 282] on icon at bounding box center [238, 282] width 3 height 2
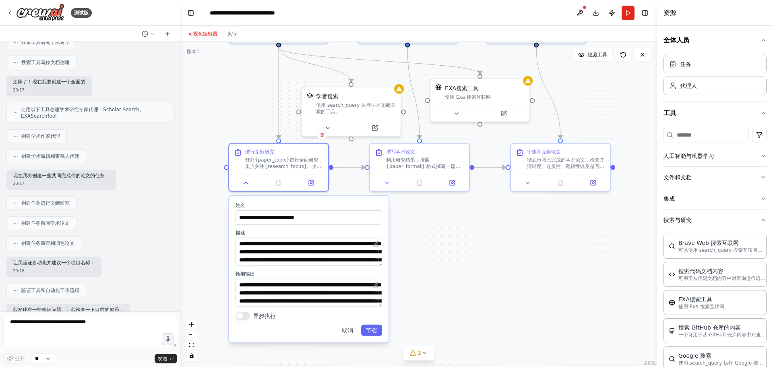
drag, startPoint x: 469, startPoint y: 319, endPoint x: 475, endPoint y: 216, distance: 103.3
click at [475, 216] on div ".deletable-edge-delete-btn { width: 20px; height: 20px; border: 0px solid #ffff…" at bounding box center [418, 204] width 477 height 325
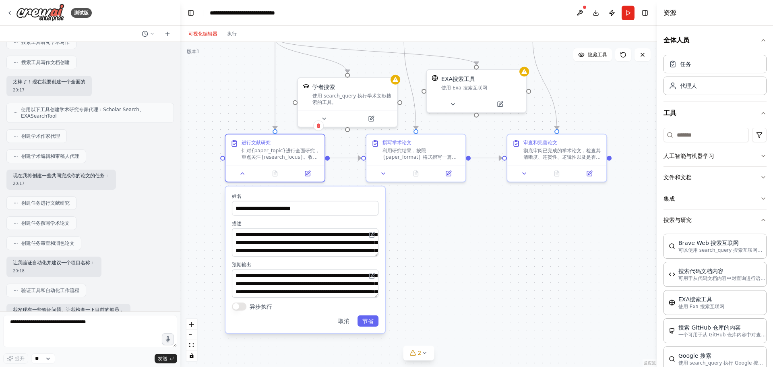
drag, startPoint x: 474, startPoint y: 255, endPoint x: 470, endPoint y: 250, distance: 6.0
click at [470, 250] on div ".deletable-edge-delete-btn { width: 20px; height: 20px; border: 0px solid #ffff…" at bounding box center [418, 204] width 477 height 325
click at [242, 310] on button "异步执行" at bounding box center [237, 307] width 14 height 8
click at [238, 309] on button "异步执行" at bounding box center [237, 307] width 14 height 8
click at [339, 322] on font "取消" at bounding box center [342, 321] width 11 height 6
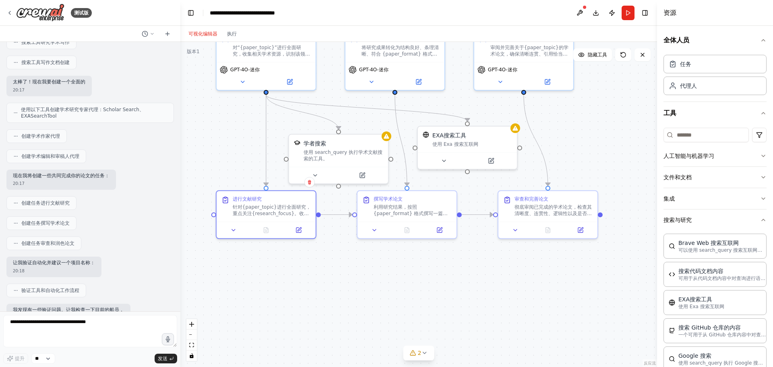
drag, startPoint x: 414, startPoint y: 248, endPoint x: 404, endPoint y: 306, distance: 58.4
click at [405, 305] on div ".deletable-edge-delete-btn { width: 20px; height: 20px; border: 0px solid #ffff…" at bounding box center [418, 204] width 477 height 325
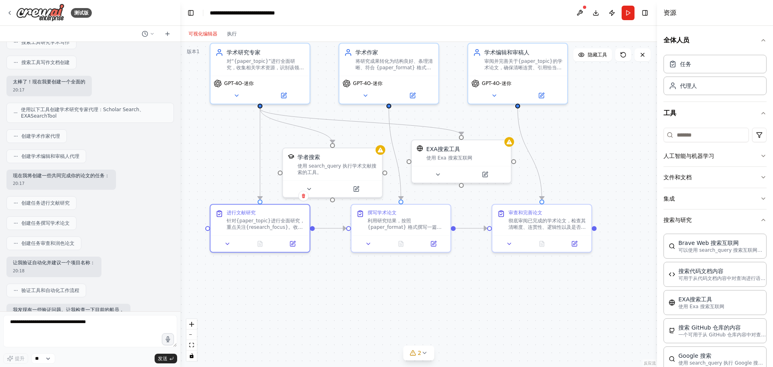
drag, startPoint x: 356, startPoint y: 287, endPoint x: 353, endPoint y: 297, distance: 11.1
click at [353, 297] on div ".deletable-edge-delete-btn { width: 20px; height: 20px; border: 0px solid #ffff…" at bounding box center [418, 204] width 477 height 325
click at [405, 228] on font "利用研究结果，按照 {paper_format} 格式撰写一篇关于 {paper_topic} 的完整学术论文。论文结构合理，包含以下部分（摘要、引言、方法论…" at bounding box center [406, 241] width 77 height 51
click at [370, 241] on icon at bounding box center [368, 242] width 6 height 6
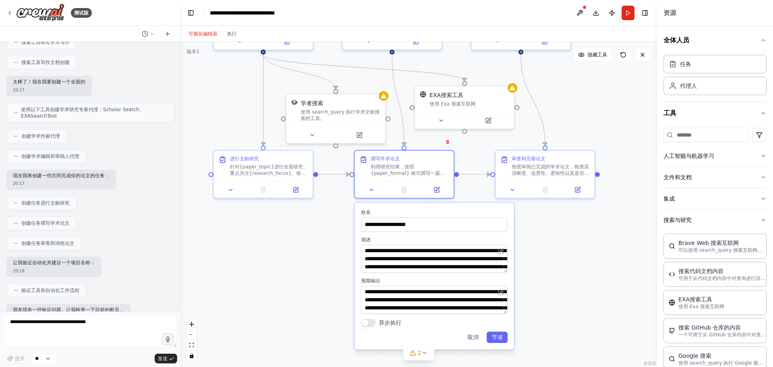
drag, startPoint x: 308, startPoint y: 312, endPoint x: 312, endPoint y: 258, distance: 54.0
click at [312, 258] on div ".deletable-edge-delete-btn { width: 20px; height: 20px; border: 0px solid #ffff…" at bounding box center [418, 204] width 477 height 325
click at [235, 191] on button at bounding box center [231, 188] width 28 height 10
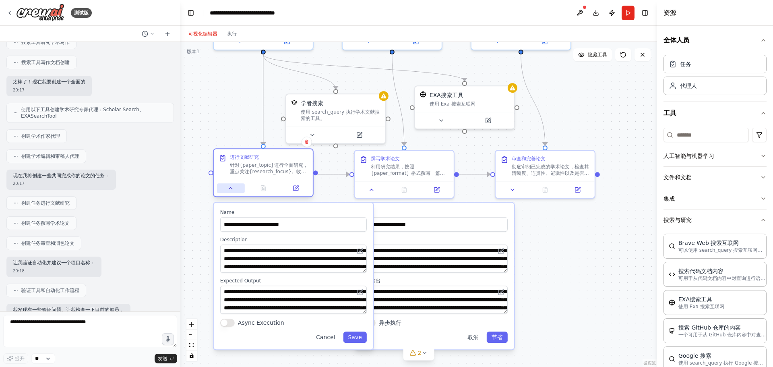
click at [235, 191] on button at bounding box center [231, 188] width 28 height 10
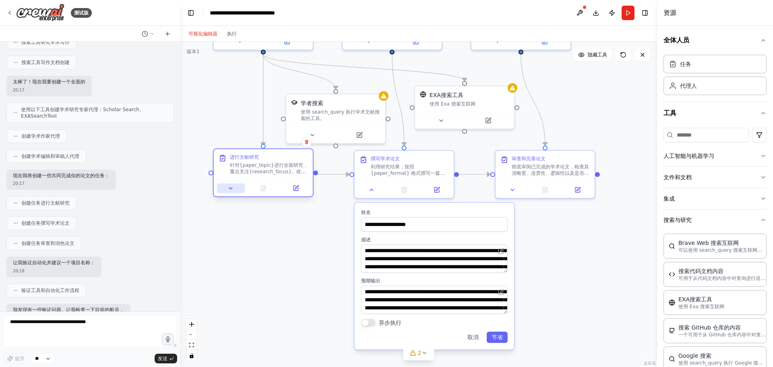
click at [235, 191] on button at bounding box center [231, 188] width 28 height 10
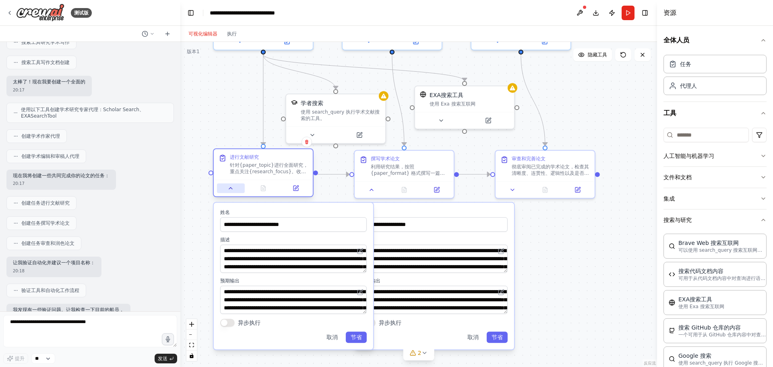
click at [235, 191] on button at bounding box center [231, 188] width 28 height 10
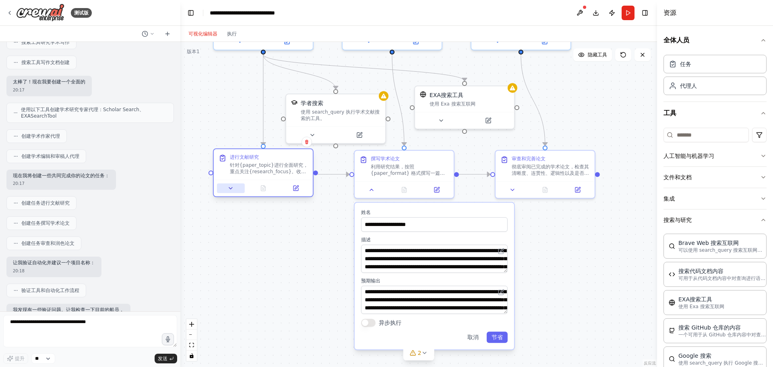
click at [235, 191] on button at bounding box center [231, 188] width 28 height 10
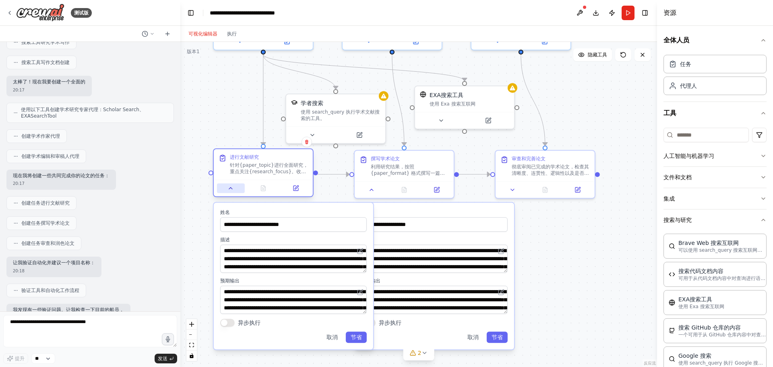
click at [235, 191] on button at bounding box center [231, 188] width 28 height 10
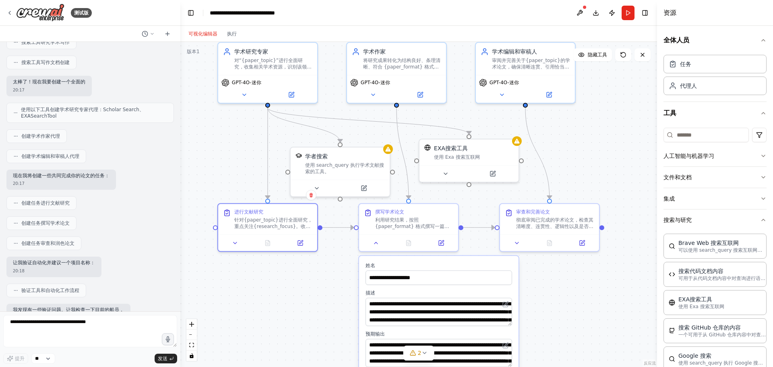
drag, startPoint x: 575, startPoint y: 225, endPoint x: 579, endPoint y: 279, distance: 53.3
click at [579, 279] on div ".deletable-edge-delete-btn { width: 20px; height: 20px; border: 0px solid #ffff…" at bounding box center [418, 204] width 477 height 325
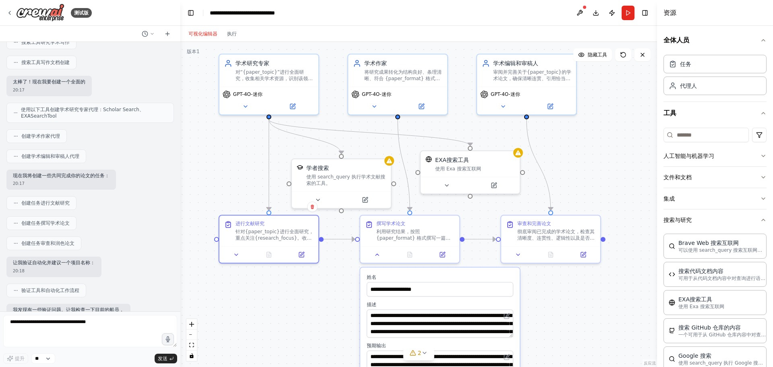
drag, startPoint x: 205, startPoint y: 153, endPoint x: 207, endPoint y: 165, distance: 11.8
click at [207, 165] on div ".deletable-edge-delete-btn { width: 20px; height: 20px; border: 0px solid #ffff…" at bounding box center [418, 204] width 477 height 325
click at [243, 104] on icon at bounding box center [245, 104] width 6 height 6
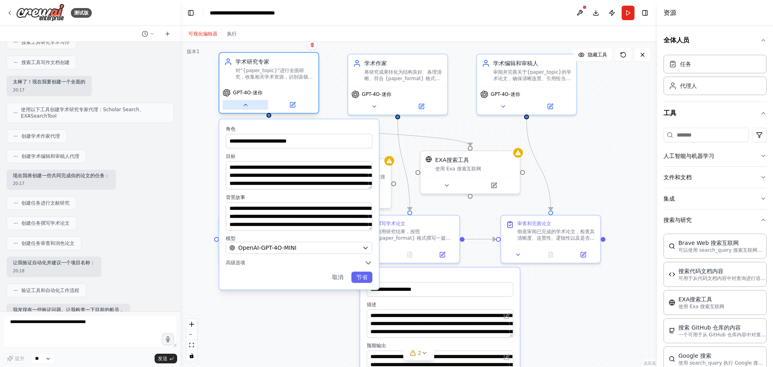
click at [243, 104] on icon at bounding box center [245, 104] width 6 height 6
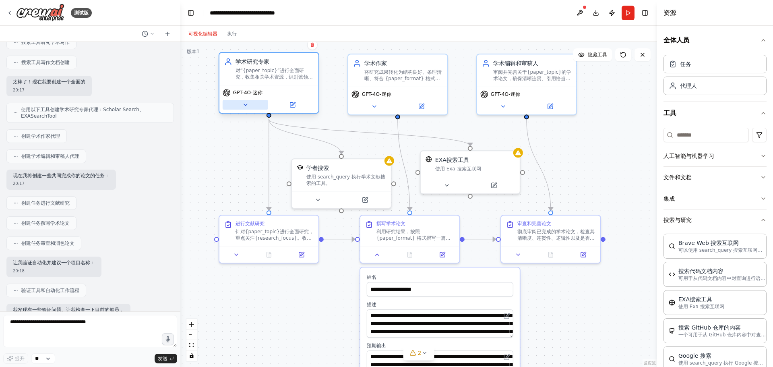
click at [243, 105] on icon at bounding box center [245, 104] width 6 height 6
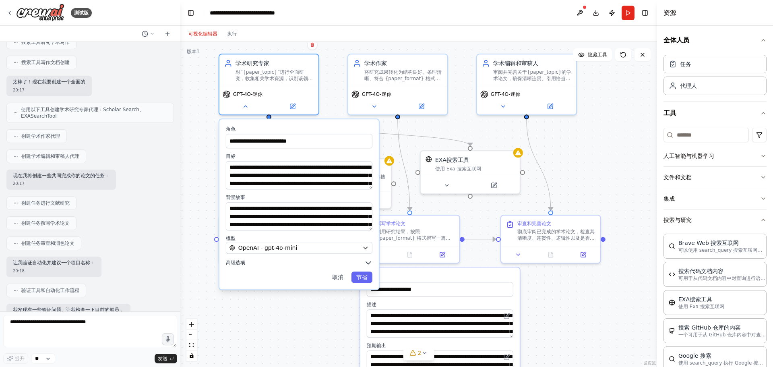
click at [234, 264] on font "高级选项" at bounding box center [235, 263] width 19 height 6
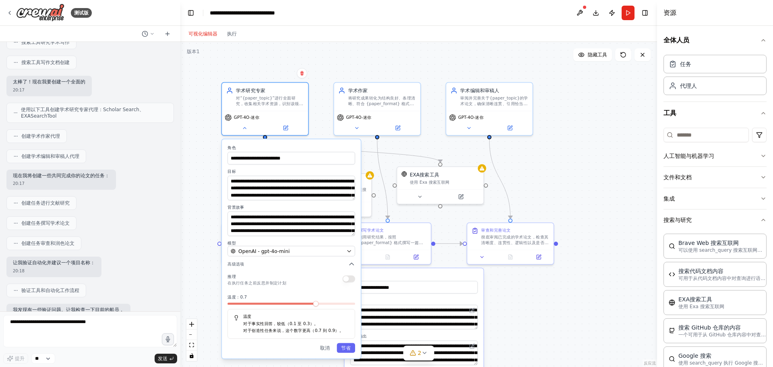
click at [326, 353] on div "**********" at bounding box center [291, 248] width 139 height 219
click at [326, 347] on font "取消" at bounding box center [325, 348] width 10 height 6
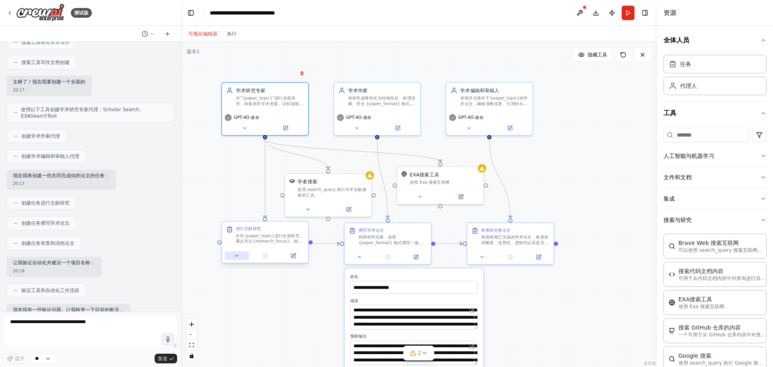
click at [237, 256] on icon at bounding box center [236, 255] width 3 height 1
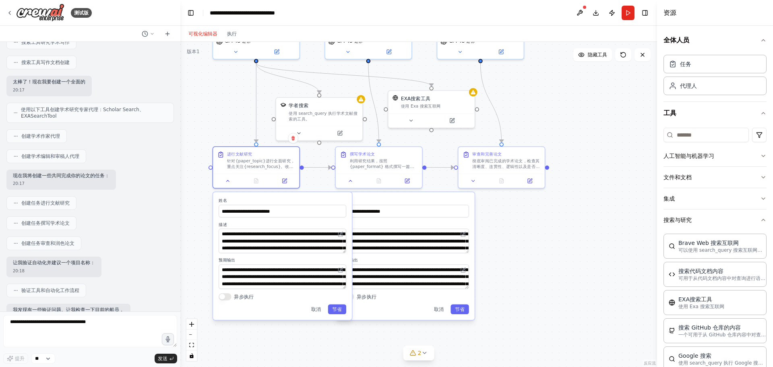
drag, startPoint x: 207, startPoint y: 285, endPoint x: 204, endPoint y: 233, distance: 52.4
click at [202, 231] on div ".deletable-edge-delete-btn { width: 20px; height: 20px; border: 0px solid #ffff…" at bounding box center [418, 204] width 477 height 325
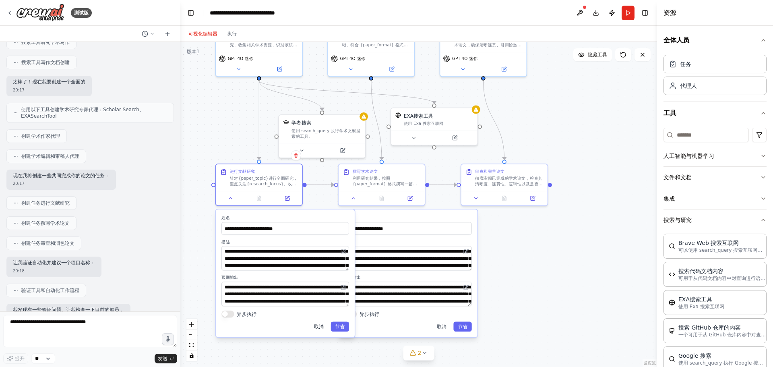
click at [314, 329] on font "取消" at bounding box center [319, 327] width 10 height 6
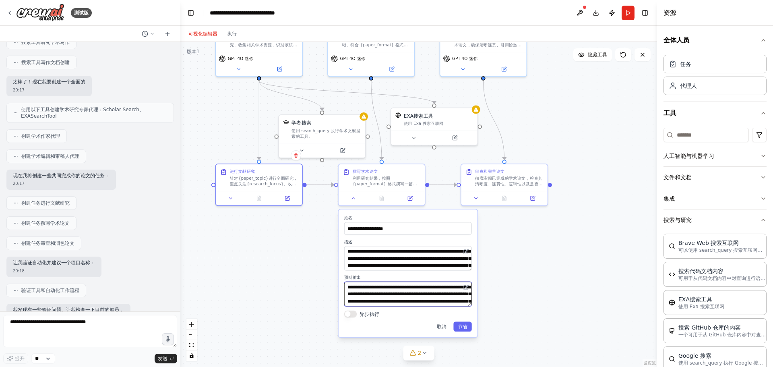
click at [385, 290] on textarea "**********" at bounding box center [408, 293] width 128 height 25
drag, startPoint x: 404, startPoint y: 292, endPoint x: 429, endPoint y: 303, distance: 27.2
click at [429, 303] on textarea "**********" at bounding box center [408, 293] width 128 height 25
click at [415, 293] on textarea "**********" at bounding box center [408, 293] width 128 height 25
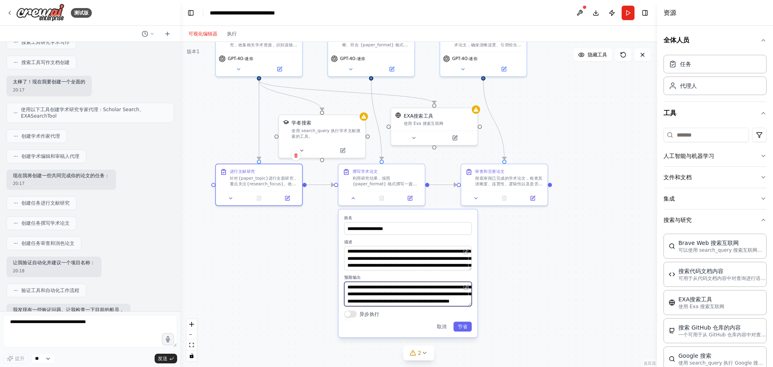
scroll to position [0, 0]
drag, startPoint x: 397, startPoint y: 298, endPoint x: 390, endPoint y: 271, distance: 28.4
click at [390, 271] on div "**********" at bounding box center [408, 273] width 139 height 128
click at [537, 248] on div ".deletable-edge-delete-btn { width: 20px; height: 20px; border: 0px solid #ffff…" at bounding box center [418, 204] width 477 height 325
click at [442, 324] on font "取消" at bounding box center [442, 327] width 10 height 6
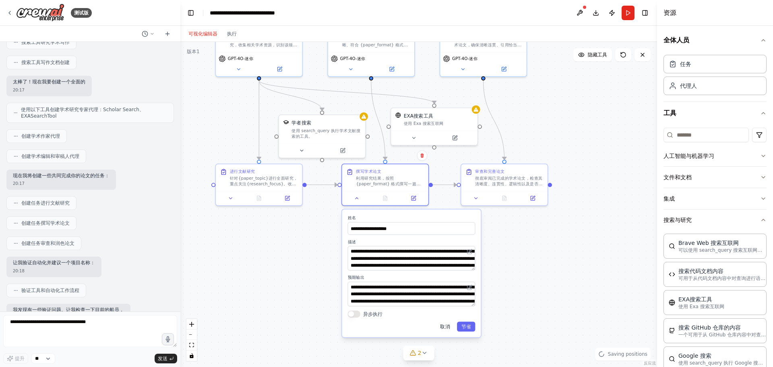
click at [446, 324] on font "取消" at bounding box center [445, 327] width 10 height 6
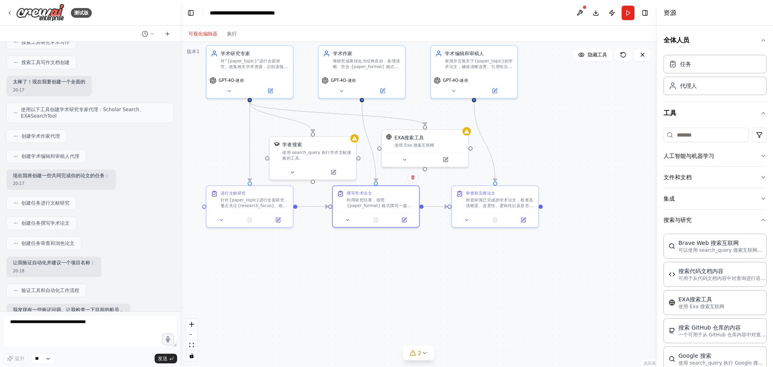
drag, startPoint x: 535, startPoint y: 271, endPoint x: 519, endPoint y: 309, distance: 40.8
click at [519, 309] on div ".deletable-edge-delete-btn { width: 20px; height: 20px; border: 0px solid #ffff…" at bounding box center [418, 204] width 477 height 325
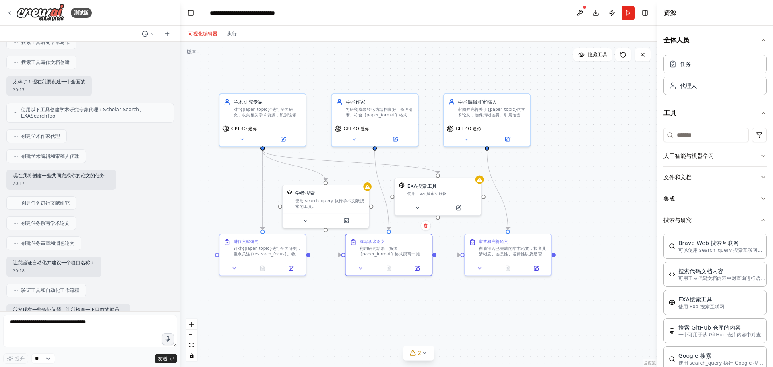
drag, startPoint x: 573, startPoint y: 178, endPoint x: 592, endPoint y: 210, distance: 37.4
click at [592, 210] on div ".deletable-edge-delete-btn { width: 20px; height: 20px; border: 0px solid #ffff…" at bounding box center [418, 204] width 477 height 325
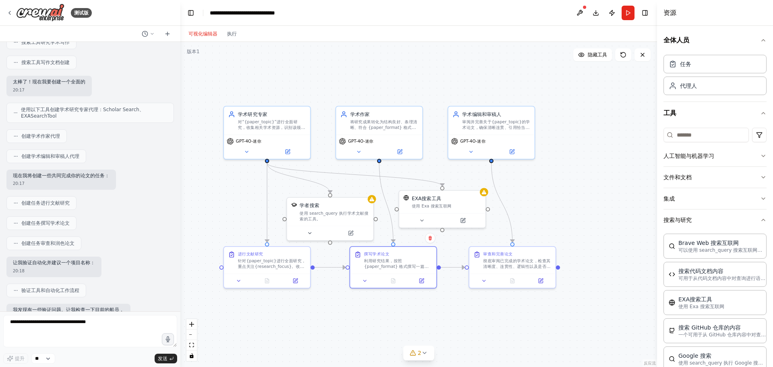
drag, startPoint x: 576, startPoint y: 187, endPoint x: 580, endPoint y: 199, distance: 13.2
click at [580, 199] on div ".deletable-edge-delete-btn { width: 20px; height: 20px; border: 0px solid #ffff…" at bounding box center [418, 204] width 477 height 325
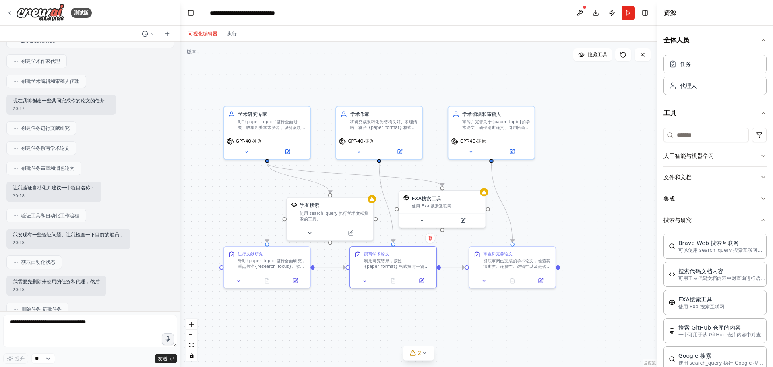
scroll to position [362, 0]
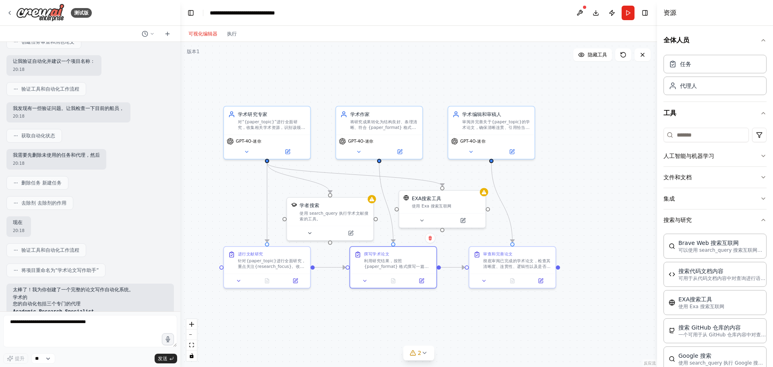
click at [143, 221] on div "现在 20:18" at bounding box center [89, 226] width 167 height 21
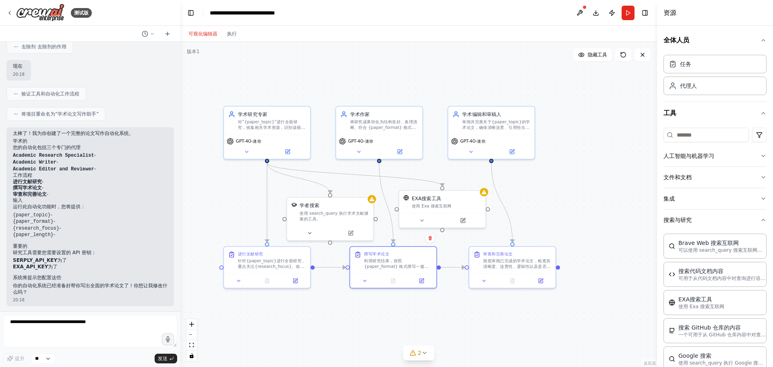
scroll to position [519, 0]
drag, startPoint x: 29, startPoint y: 132, endPoint x: 120, endPoint y: 138, distance: 91.2
click at [120, 138] on div "太棒了！我为你创建了一个完整的论文写作自动化系统。 学术的 您的自动化包括三个专门的代理 Academic Research Specialist - Aca…" at bounding box center [90, 212] width 155 height 165
click at [109, 144] on p "您的自动化包括三个专门的代理" at bounding box center [90, 147] width 155 height 6
click at [99, 192] on li "审查和完善论文 -" at bounding box center [90, 193] width 155 height 6
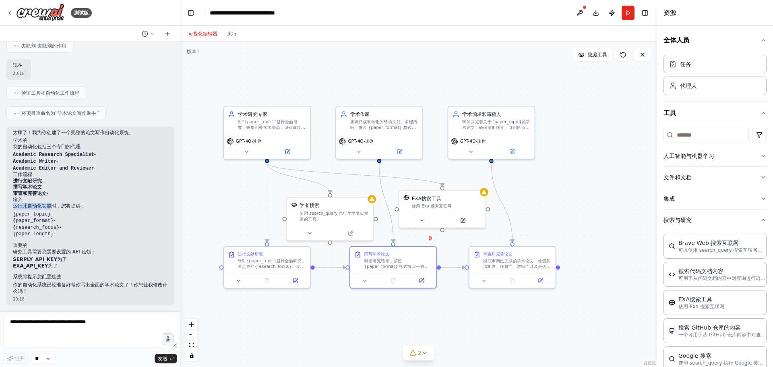
drag, startPoint x: 15, startPoint y: 205, endPoint x: 54, endPoint y: 203, distance: 39.1
click at [54, 203] on font "运行此自动化功能时，您将提供：" at bounding box center [49, 206] width 72 height 6
click at [85, 203] on font "运行此自动化功能时，您将提供：" at bounding box center [49, 206] width 72 height 6
drag, startPoint x: 12, startPoint y: 206, endPoint x: 84, endPoint y: 205, distance: 72.5
click at [84, 205] on div "太棒了！我为你创建了一个完整的论文写作自动化系统。 学术的 您的自动化包括三个专门的代理 Academic Research Specialist - Aca…" at bounding box center [89, 215] width 167 height 179
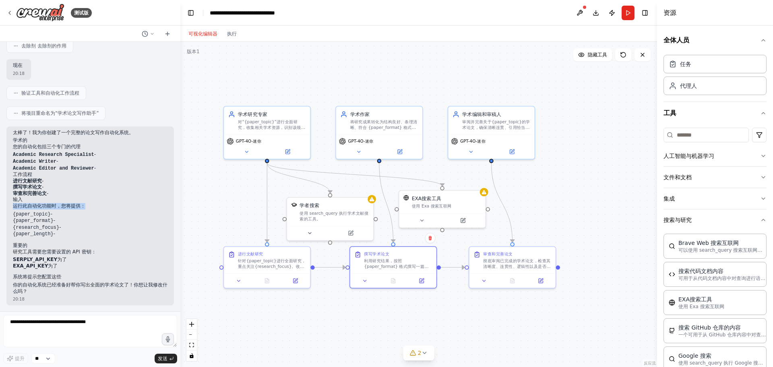
click at [101, 206] on p "运行此自动化功能时，您将提供：" at bounding box center [90, 206] width 155 height 6
click at [19, 215] on code "{paper_topic}" at bounding box center [32, 214] width 38 height 6
click at [33, 213] on code "{paper_topic}" at bounding box center [32, 214] width 38 height 6
click at [36, 219] on code "{paper_format}" at bounding box center [33, 221] width 41 height 6
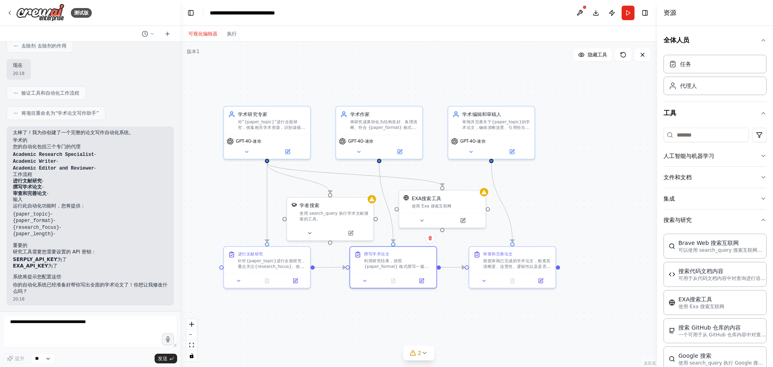
click at [37, 226] on code "{research_focus}" at bounding box center [36, 228] width 46 height 6
click at [38, 228] on code "{research_focus}" at bounding box center [36, 228] width 46 height 6
click at [55, 237] on li "{paper_length} -" at bounding box center [90, 234] width 155 height 7
drag, startPoint x: 10, startPoint y: 251, endPoint x: 99, endPoint y: 255, distance: 88.6
click at [99, 255] on div "太棒了！我为你创建了一个完整的论文写作自动化系统。 学术的 您的自动化包括三个专门的代理 Academic Research Specialist - Aca…" at bounding box center [89, 215] width 167 height 179
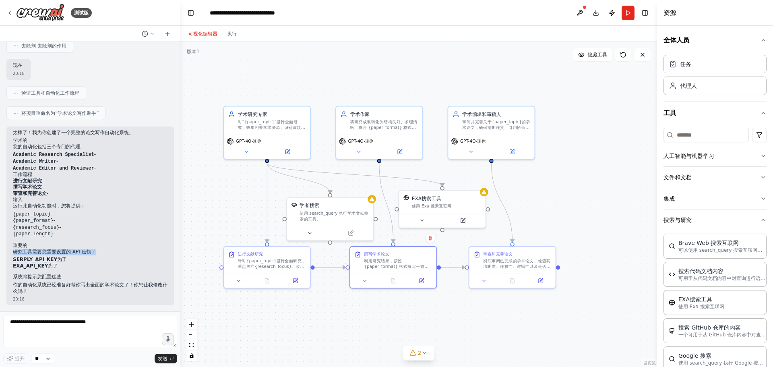
click at [99, 255] on p "研究工具需要您需要设置的 API 密钥：" at bounding box center [90, 252] width 155 height 6
click at [21, 261] on font "SERPLY_API_KEY" at bounding box center [35, 259] width 44 height 6
drag, startPoint x: 21, startPoint y: 261, endPoint x: 20, endPoint y: 267, distance: 6.2
click at [21, 261] on font "SERPLY_API_KEY" at bounding box center [35, 259] width 44 height 6
click at [20, 267] on font "EXA_API_KEY" at bounding box center [30, 266] width 35 height 6
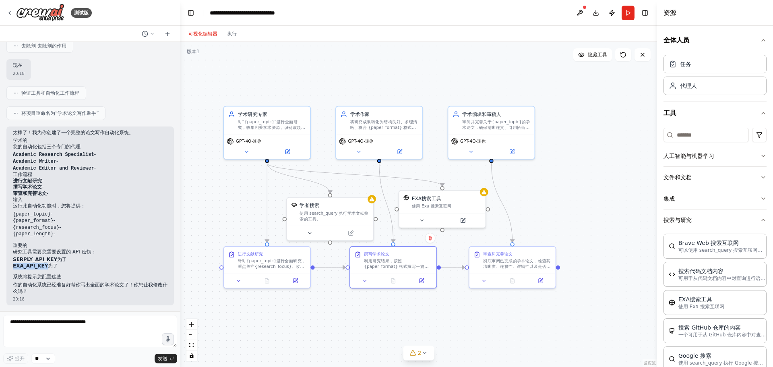
click at [20, 267] on font "EXA_API_KEY" at bounding box center [30, 266] width 35 height 6
click at [47, 279] on font "系统将提示您配置这些" at bounding box center [37, 277] width 48 height 6
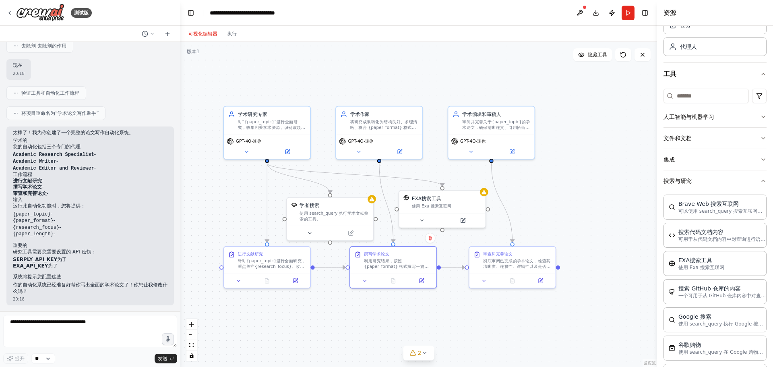
scroll to position [0, 0]
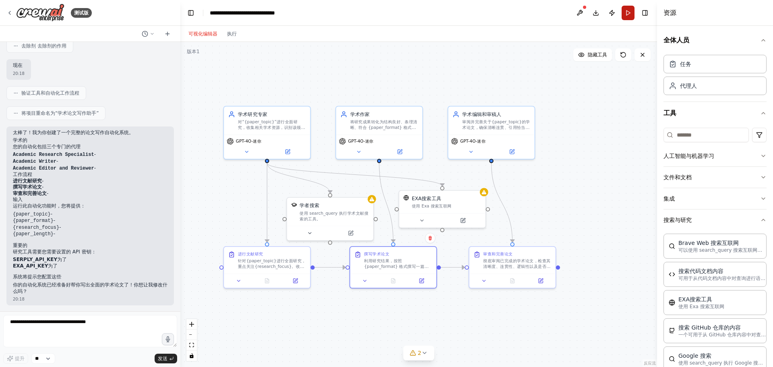
click at [628, 13] on button "跑步" at bounding box center [628, 13] width 13 height 14
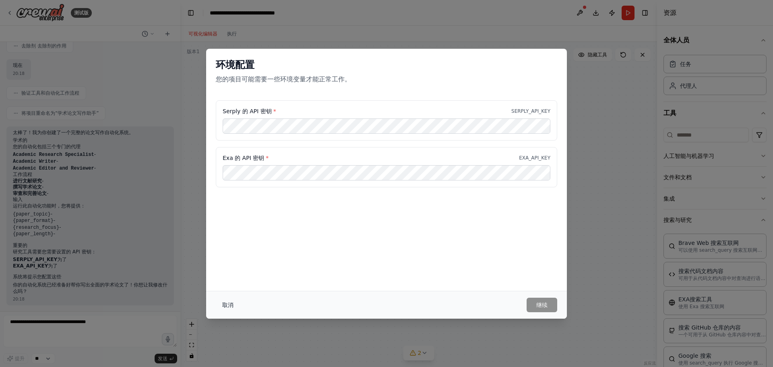
click at [224, 305] on font "取消" at bounding box center [227, 305] width 11 height 6
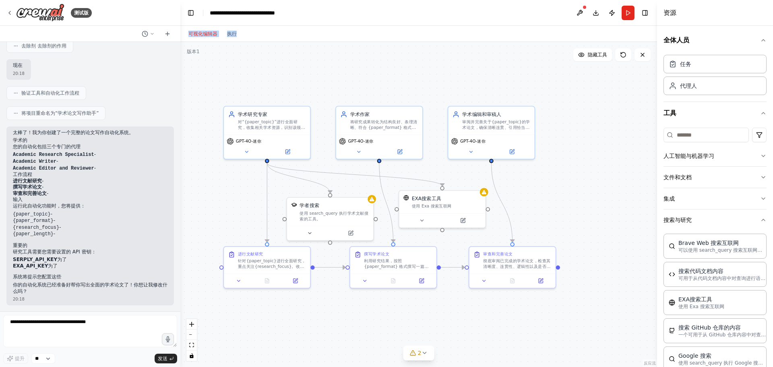
drag, startPoint x: 466, startPoint y: 8, endPoint x: 468, endPoint y: 31, distance: 22.7
click at [468, 31] on main "**********" at bounding box center [418, 183] width 477 height 367
click at [461, 13] on header "**********" at bounding box center [418, 13] width 477 height 26
click at [444, 13] on header "**********" at bounding box center [418, 13] width 477 height 26
